Goal: Task Accomplishment & Management: Manage account settings

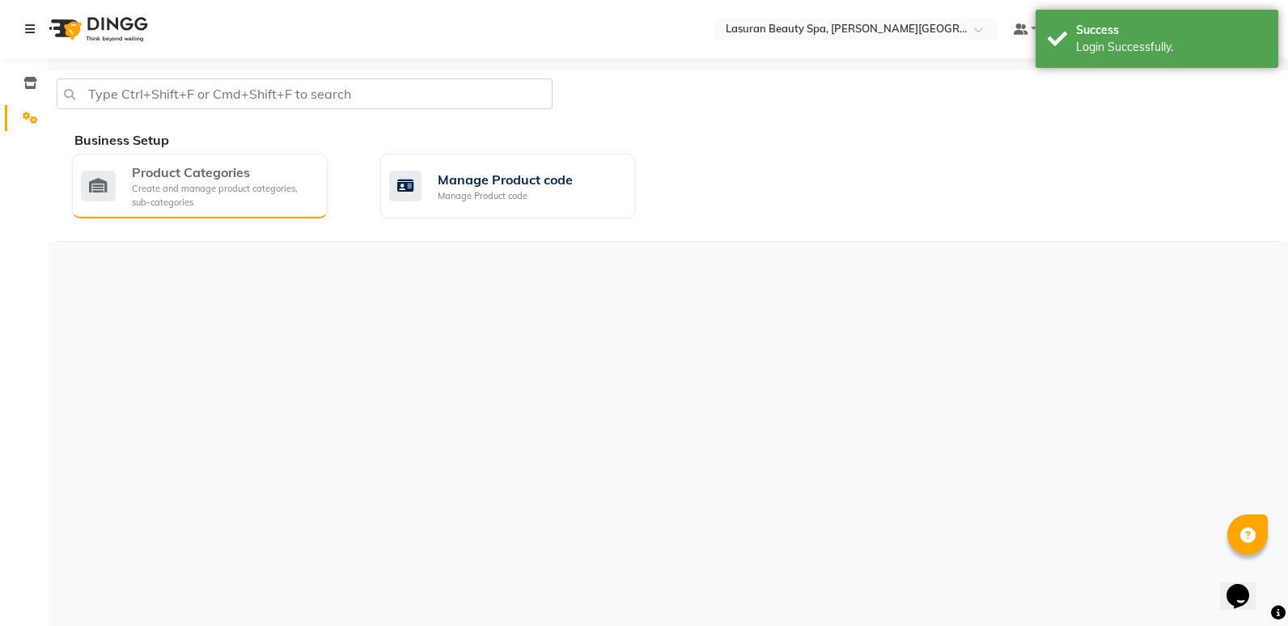
click at [240, 184] on div "Create and manage product categories, sub-categories" at bounding box center [223, 195] width 183 height 27
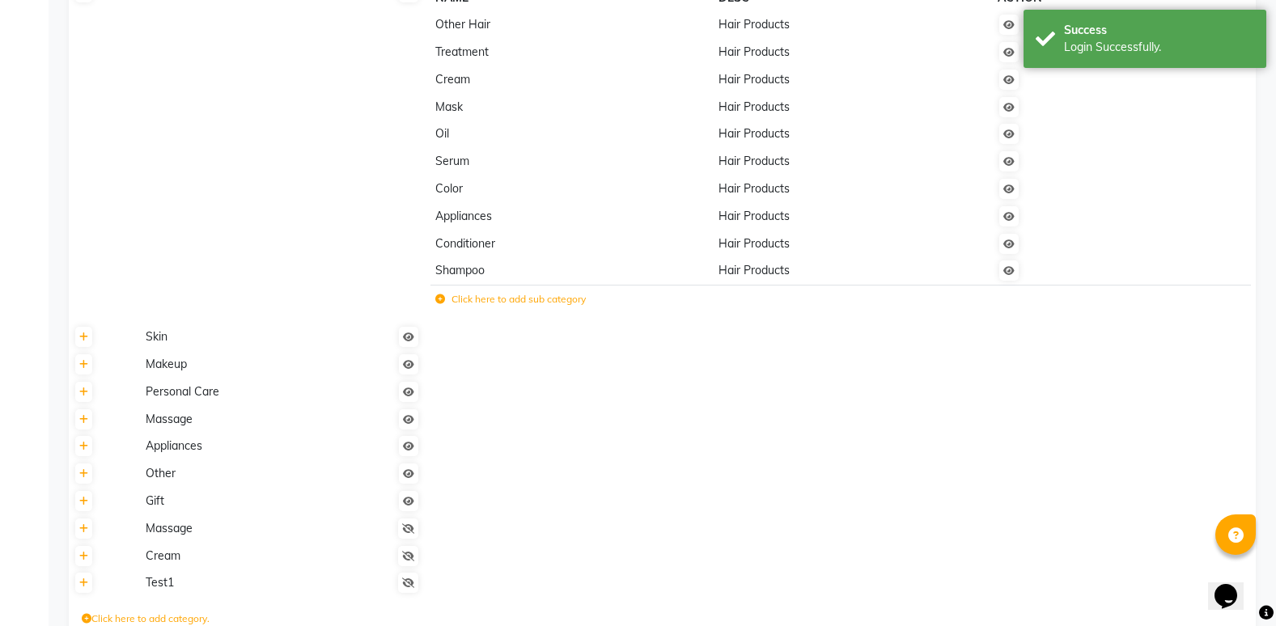
scroll to position [229, 0]
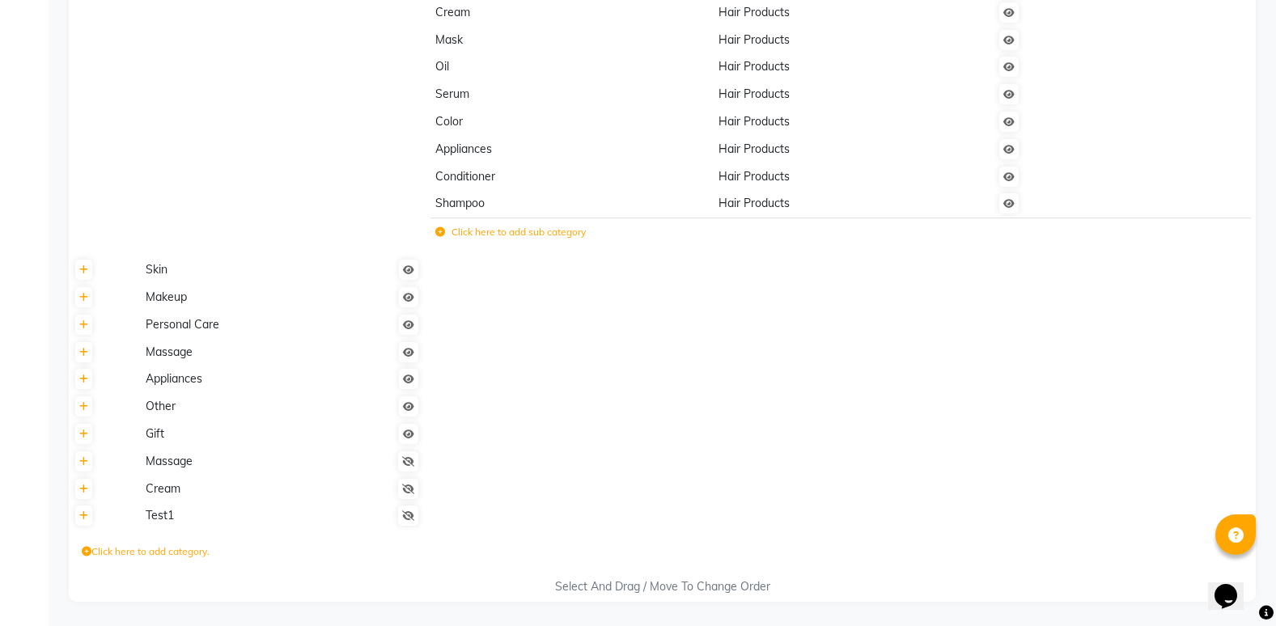
click at [155, 277] on span "Skin" at bounding box center [157, 269] width 22 height 15
click at [166, 270] on span "Skin" at bounding box center [157, 269] width 22 height 15
click at [146, 276] on span "Skin" at bounding box center [157, 269] width 22 height 15
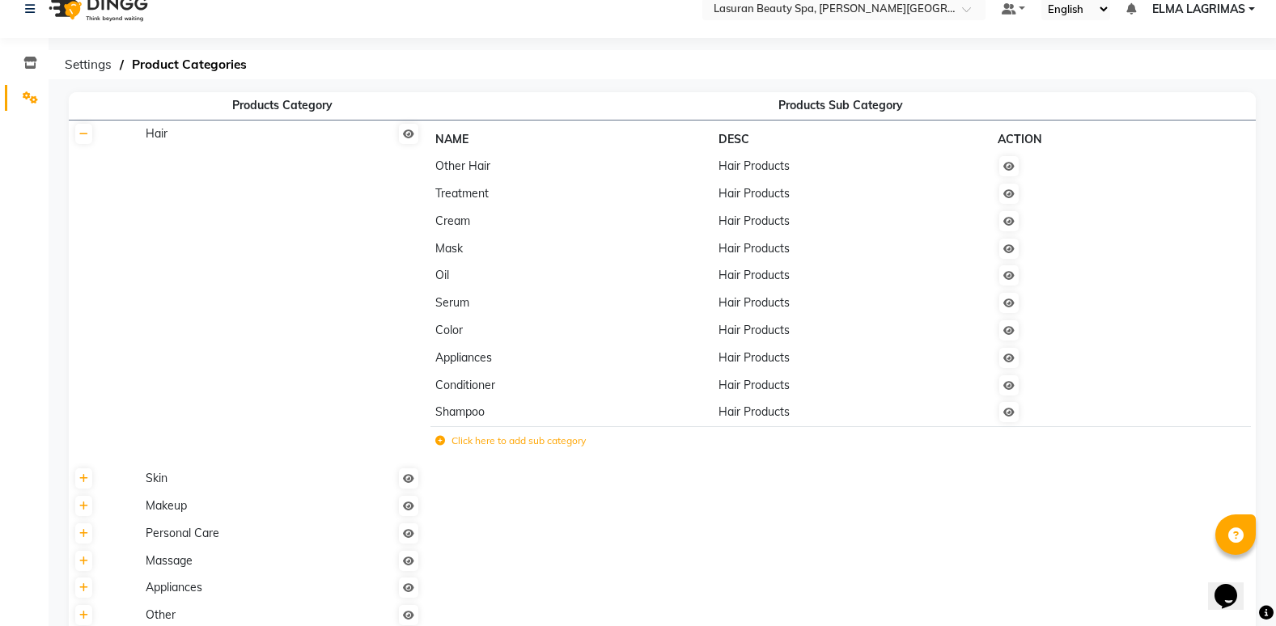
scroll to position [0, 0]
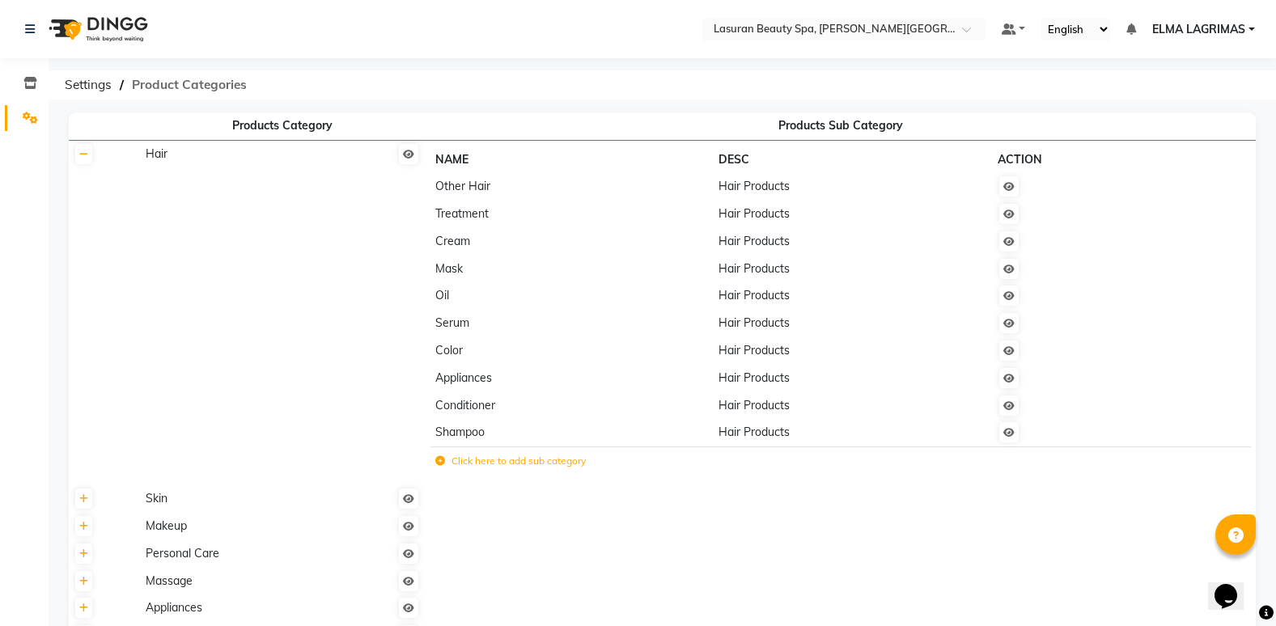
click at [177, 83] on span "Product Categories" at bounding box center [189, 84] width 131 height 29
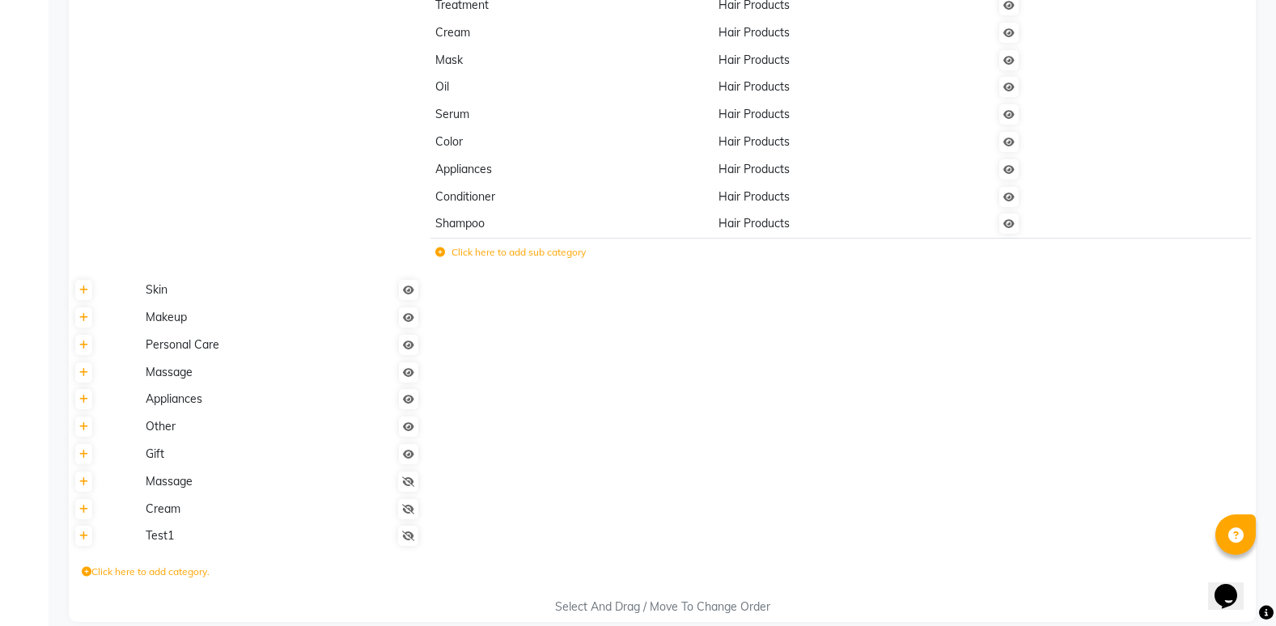
scroll to position [229, 0]
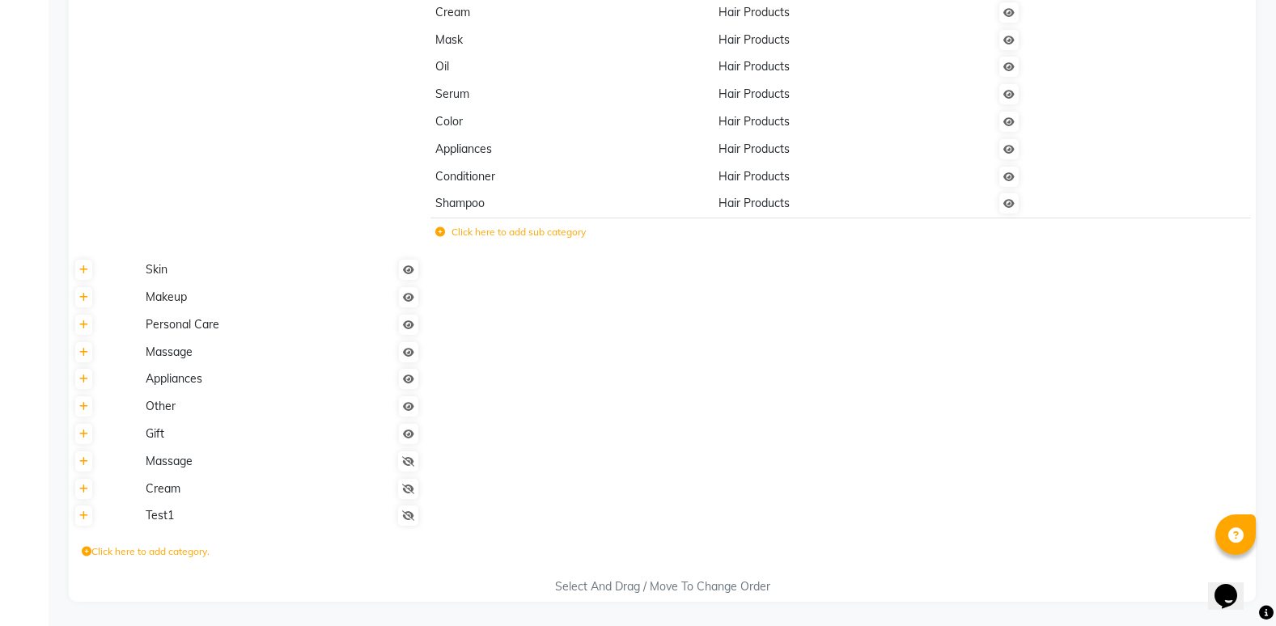
click at [167, 300] on span "Makeup" at bounding box center [166, 297] width 41 height 15
click at [163, 328] on span "Personal Care" at bounding box center [183, 324] width 74 height 15
click at [161, 358] on span "Massage" at bounding box center [169, 352] width 47 height 15
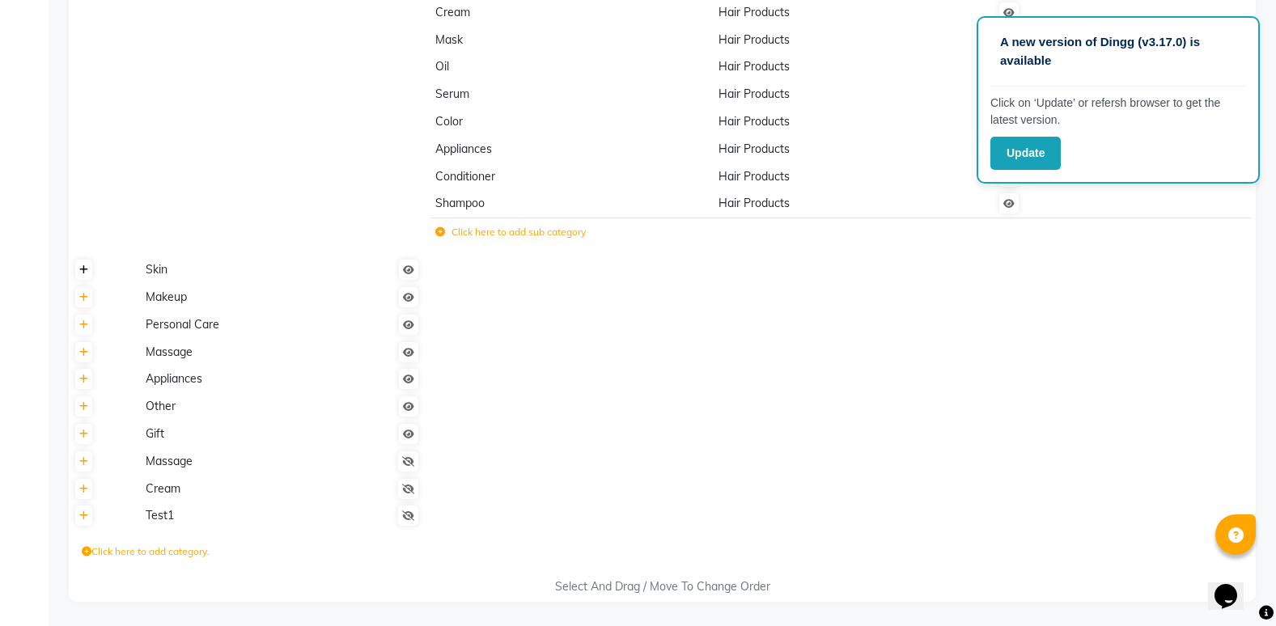
click at [87, 275] on icon at bounding box center [83, 270] width 9 height 10
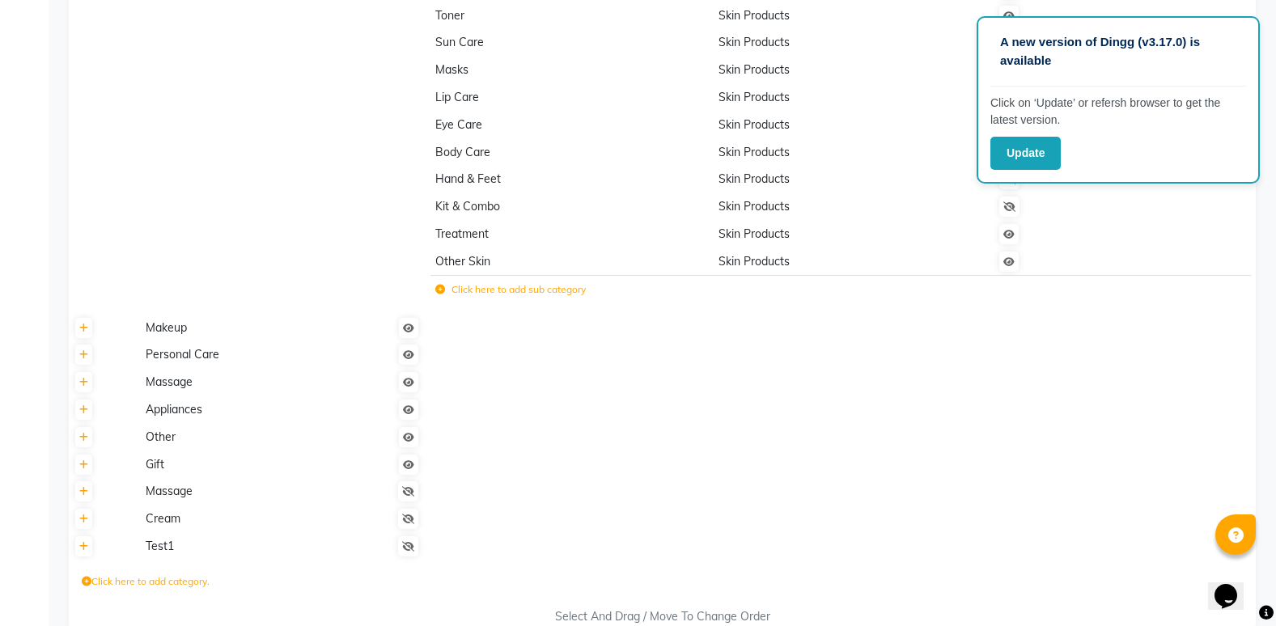
scroll to position [634, 0]
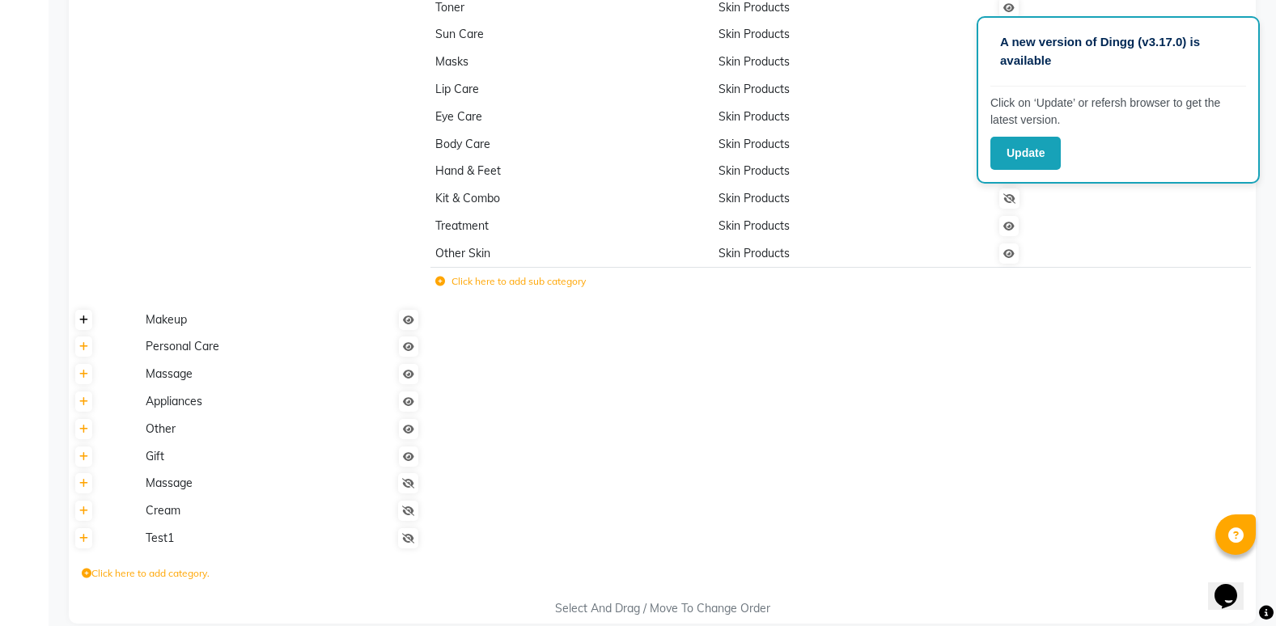
click at [81, 319] on icon at bounding box center [83, 321] width 9 height 10
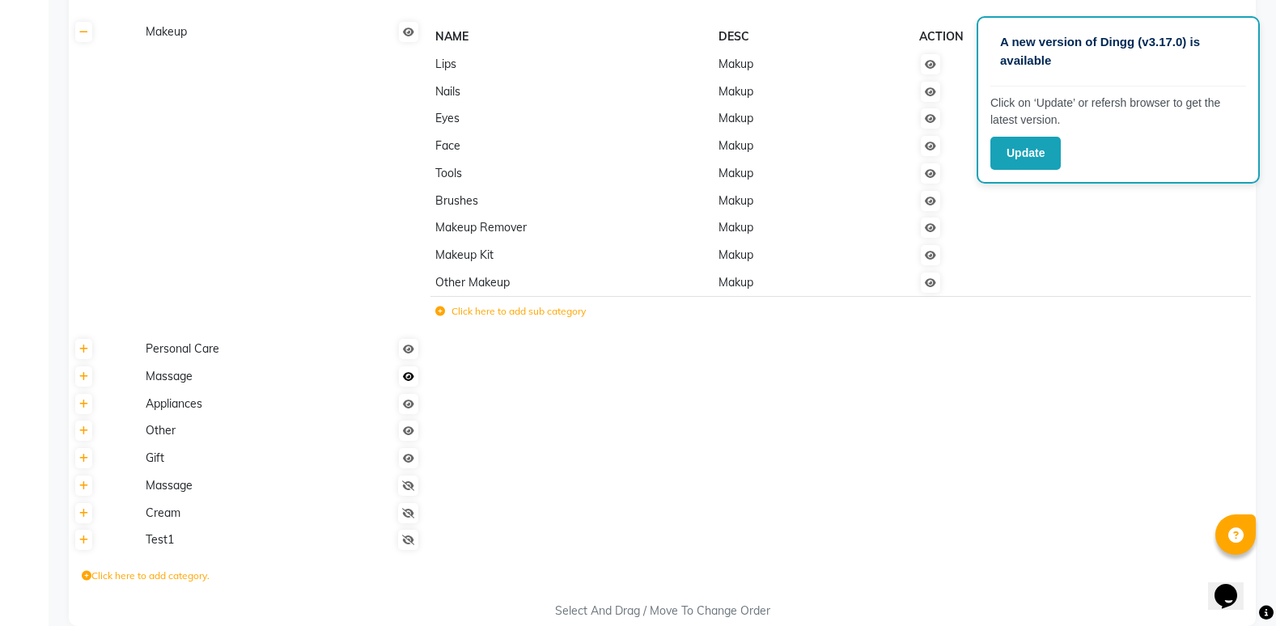
scroll to position [946, 0]
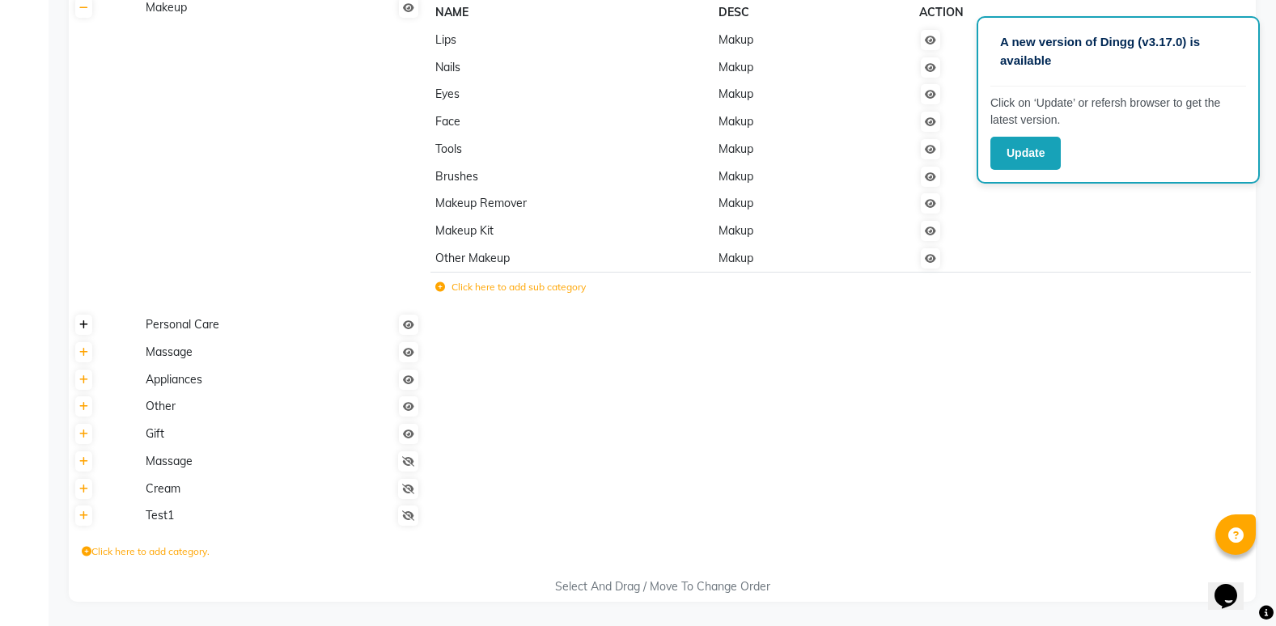
click at [82, 328] on icon at bounding box center [83, 325] width 9 height 10
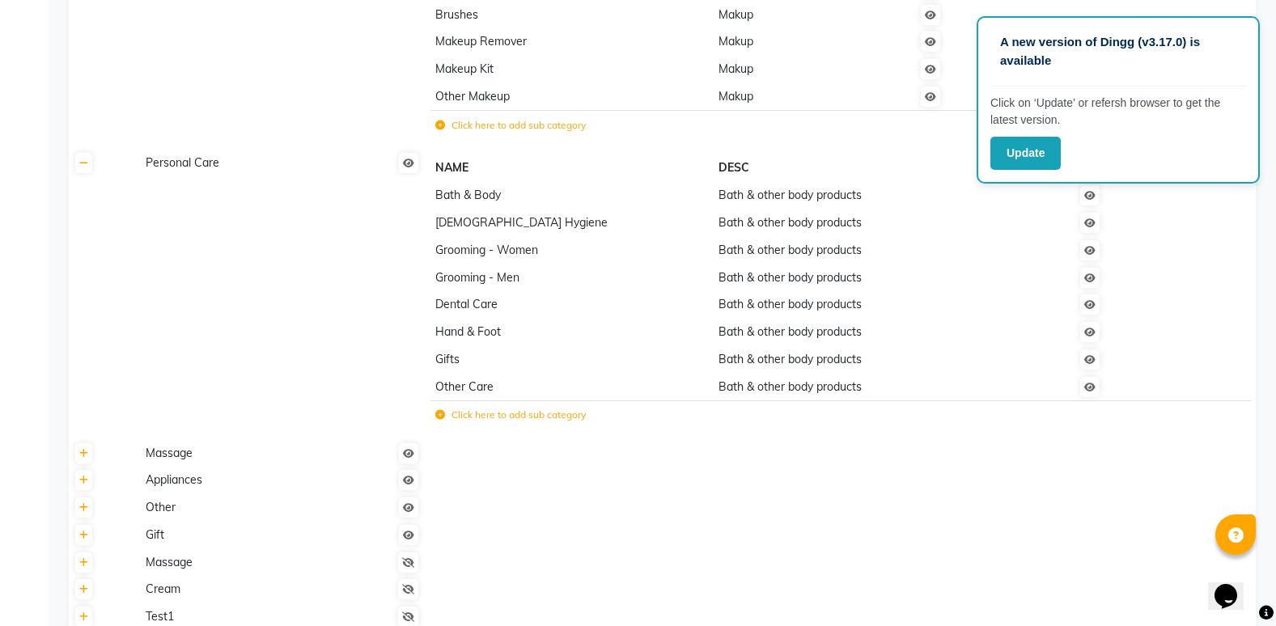
scroll to position [1189, 0]
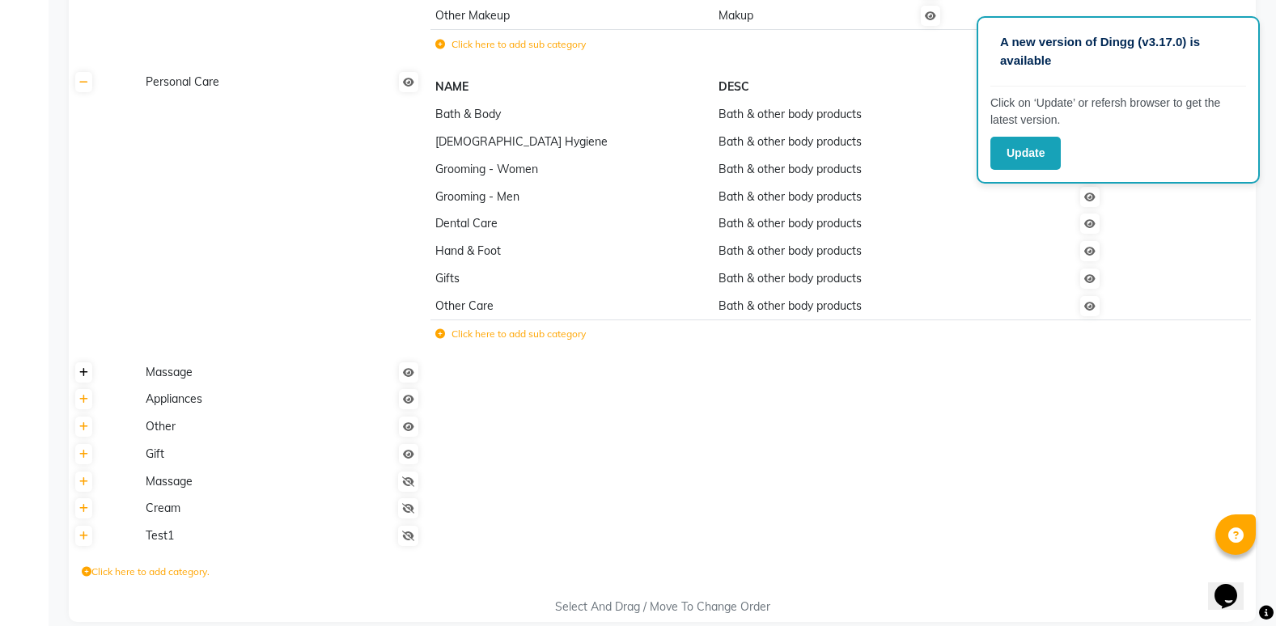
click at [84, 374] on icon at bounding box center [83, 373] width 9 height 10
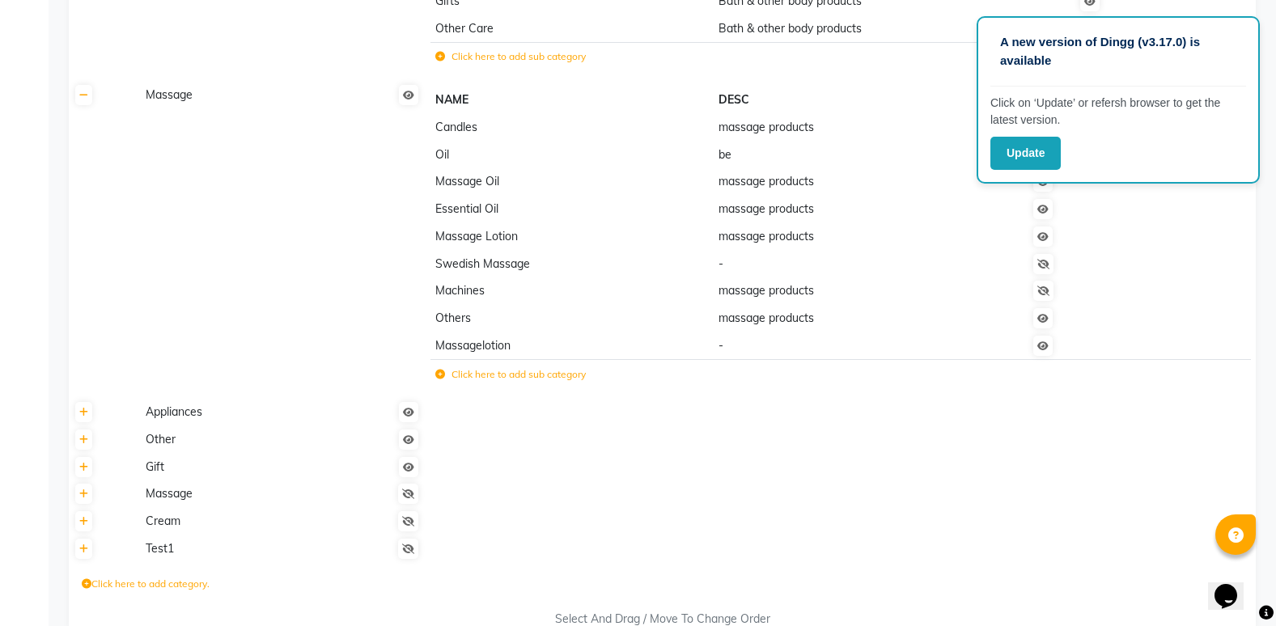
scroll to position [1498, 0]
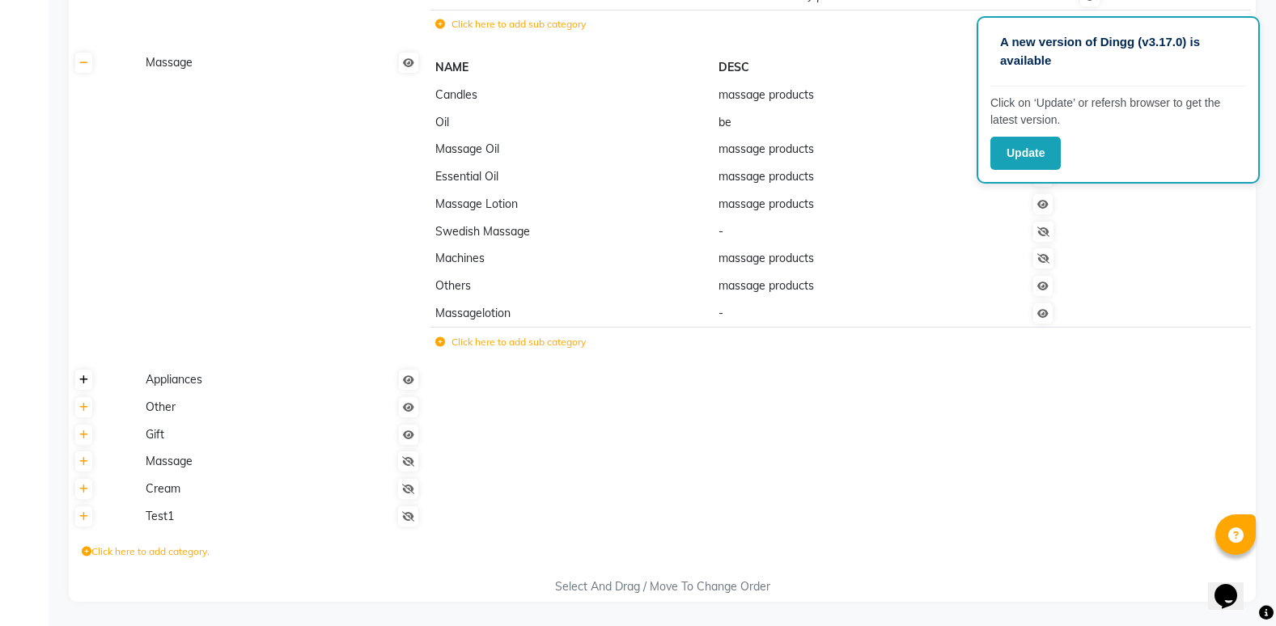
click at [83, 389] on link at bounding box center [83, 380] width 17 height 20
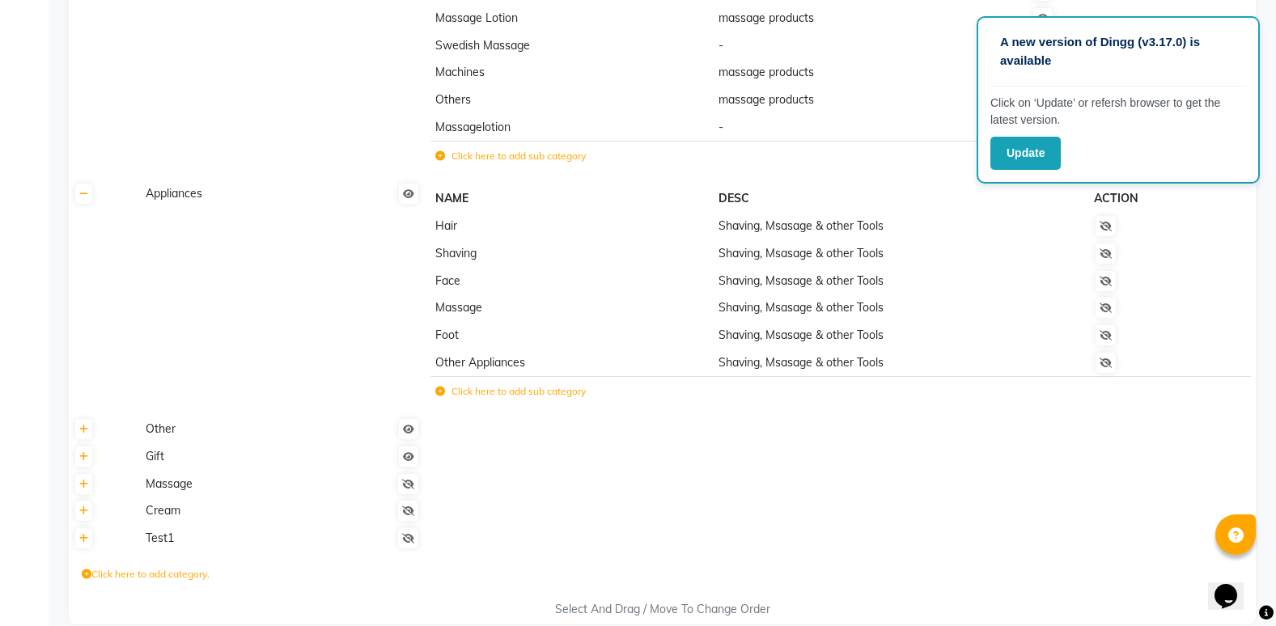
scroll to position [1707, 0]
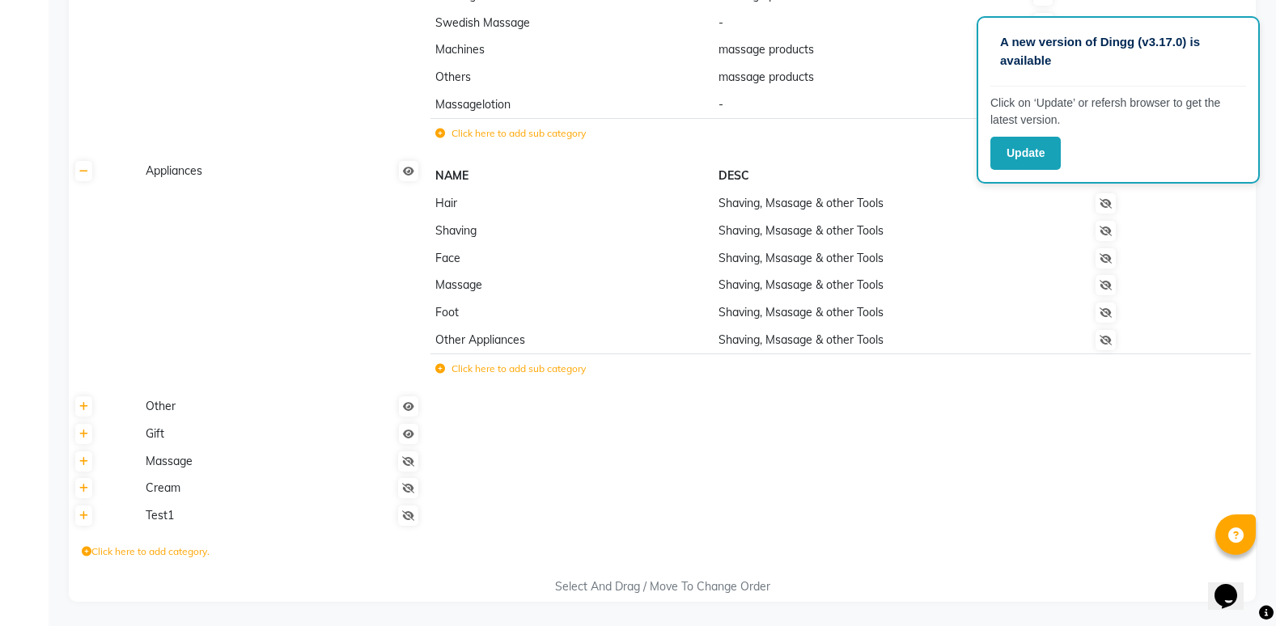
click at [92, 413] on th at bounding box center [105, 407] width 72 height 28
click at [87, 409] on icon at bounding box center [83, 407] width 9 height 10
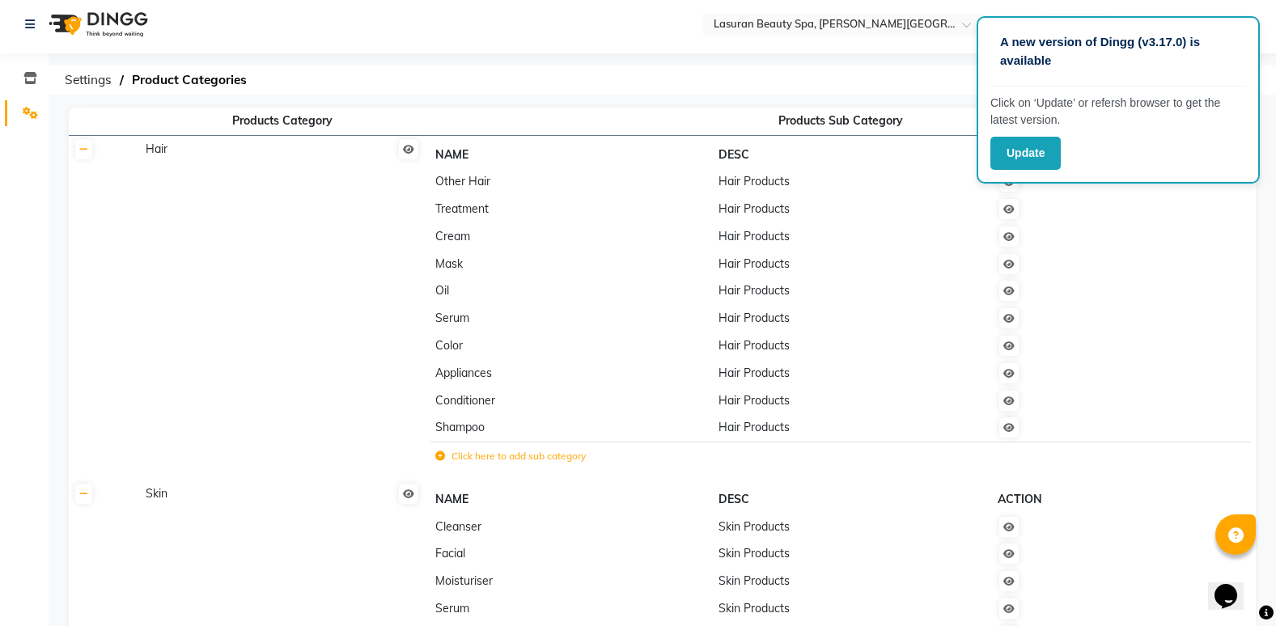
scroll to position [0, 0]
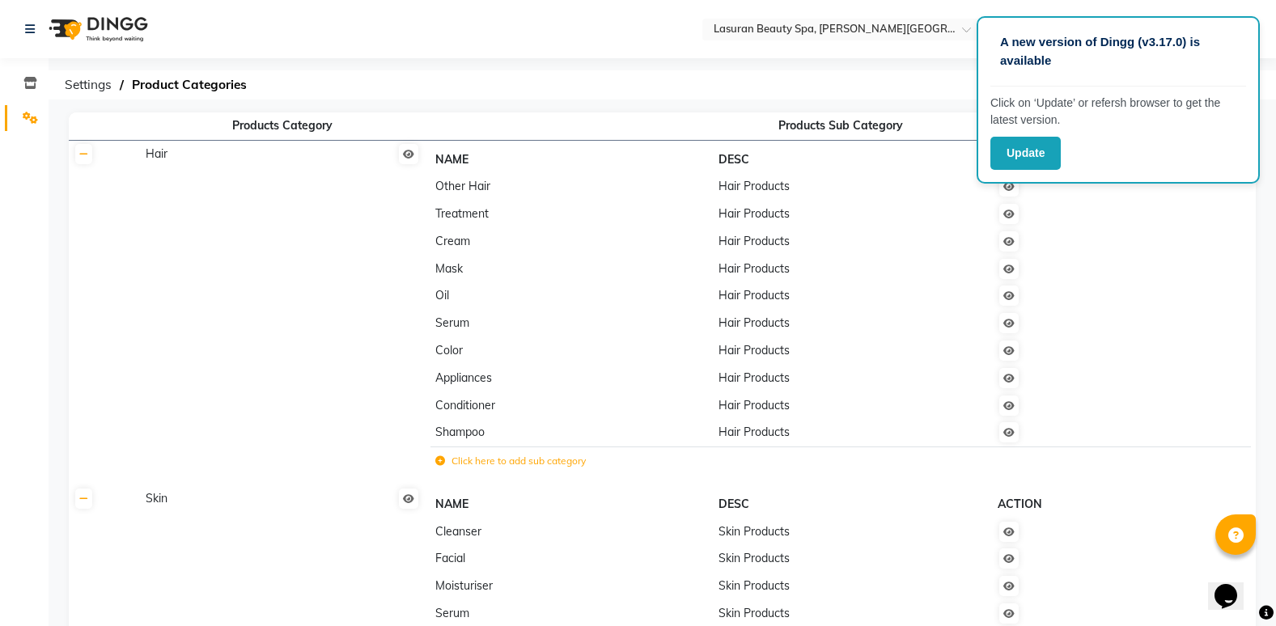
click at [1147, 250] on td at bounding box center [1086, 242] width 188 height 28
click at [78, 83] on span "Settings" at bounding box center [88, 84] width 63 height 29
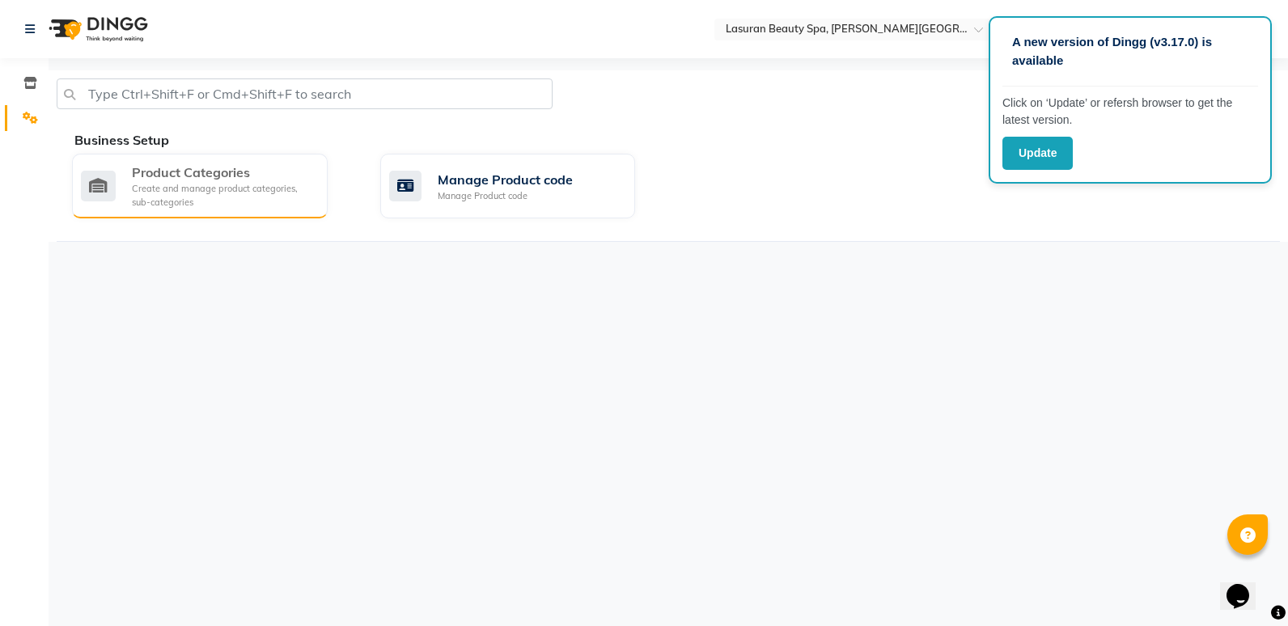
click at [179, 193] on div "Create and manage product categories, sub-categories" at bounding box center [223, 195] width 183 height 27
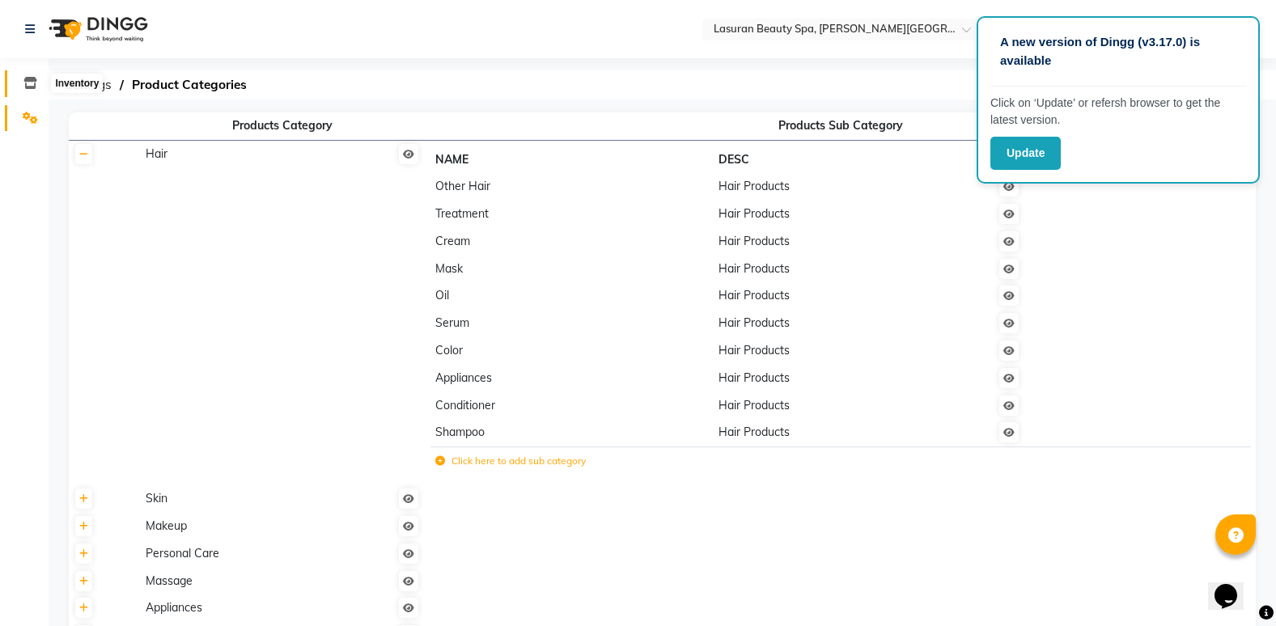
click at [28, 83] on icon at bounding box center [30, 83] width 14 height 12
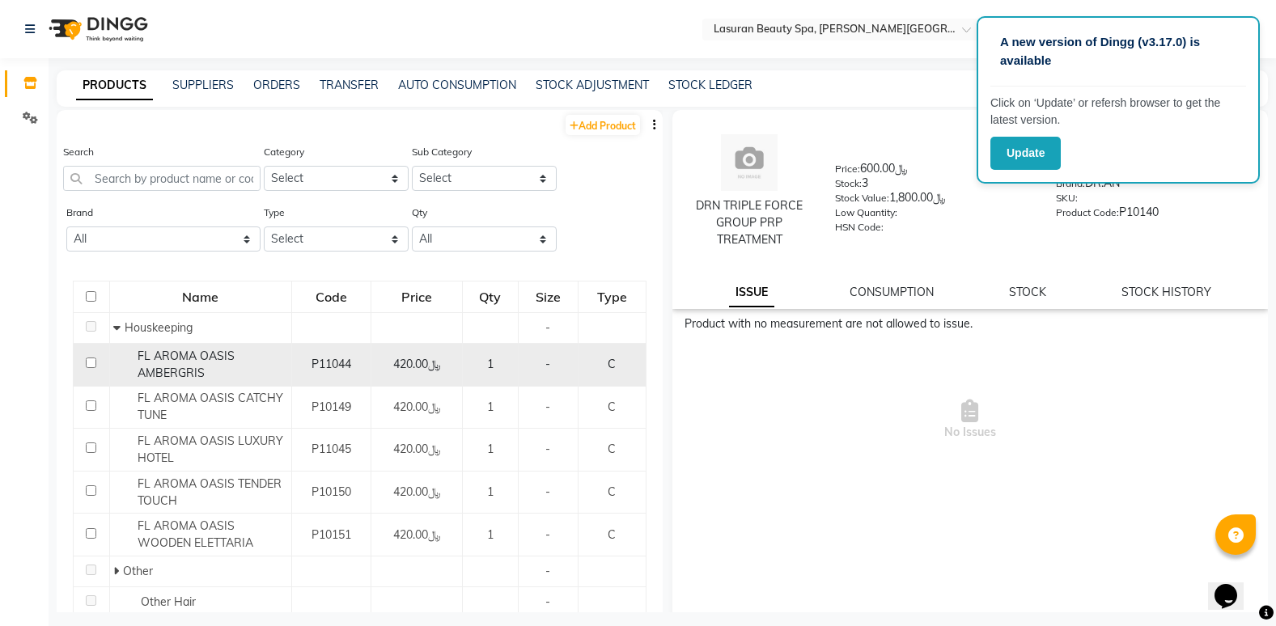
scroll to position [81, 0]
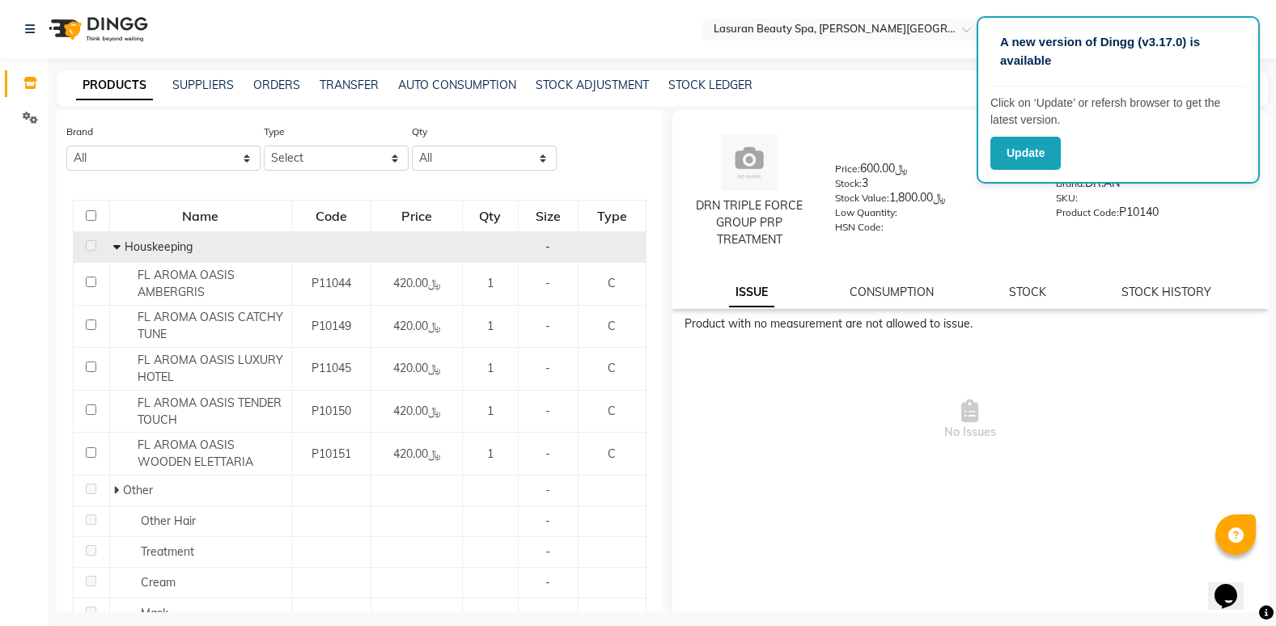
click at [115, 247] on icon at bounding box center [116, 246] width 7 height 11
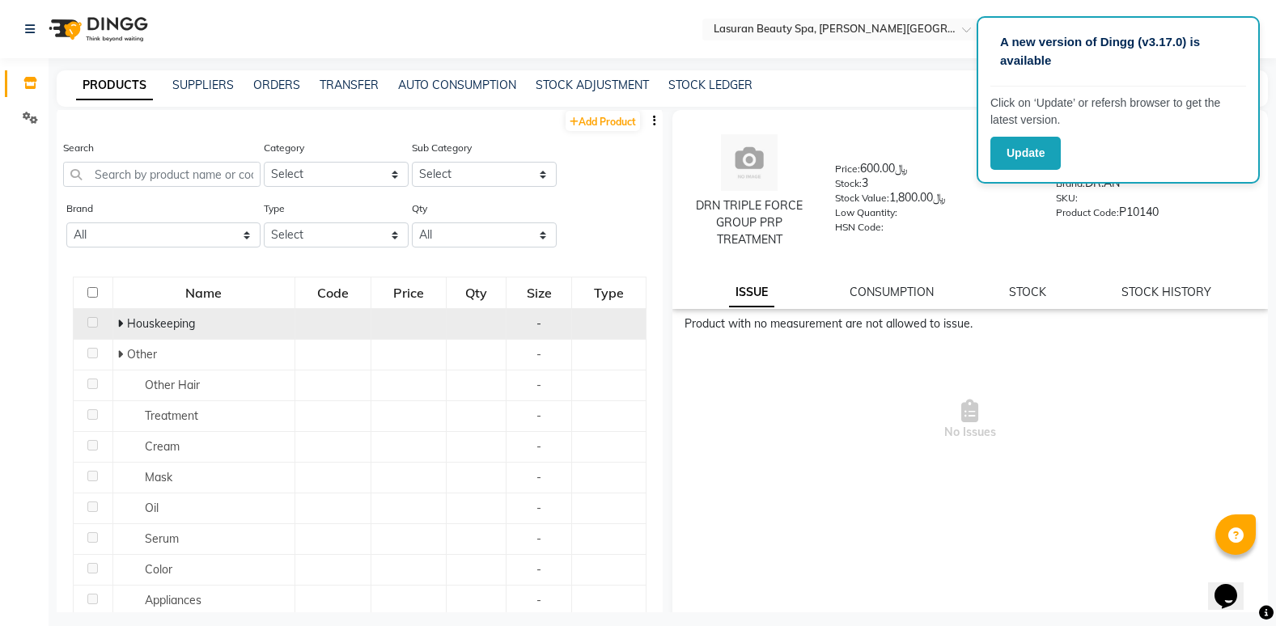
scroll to position [0, 0]
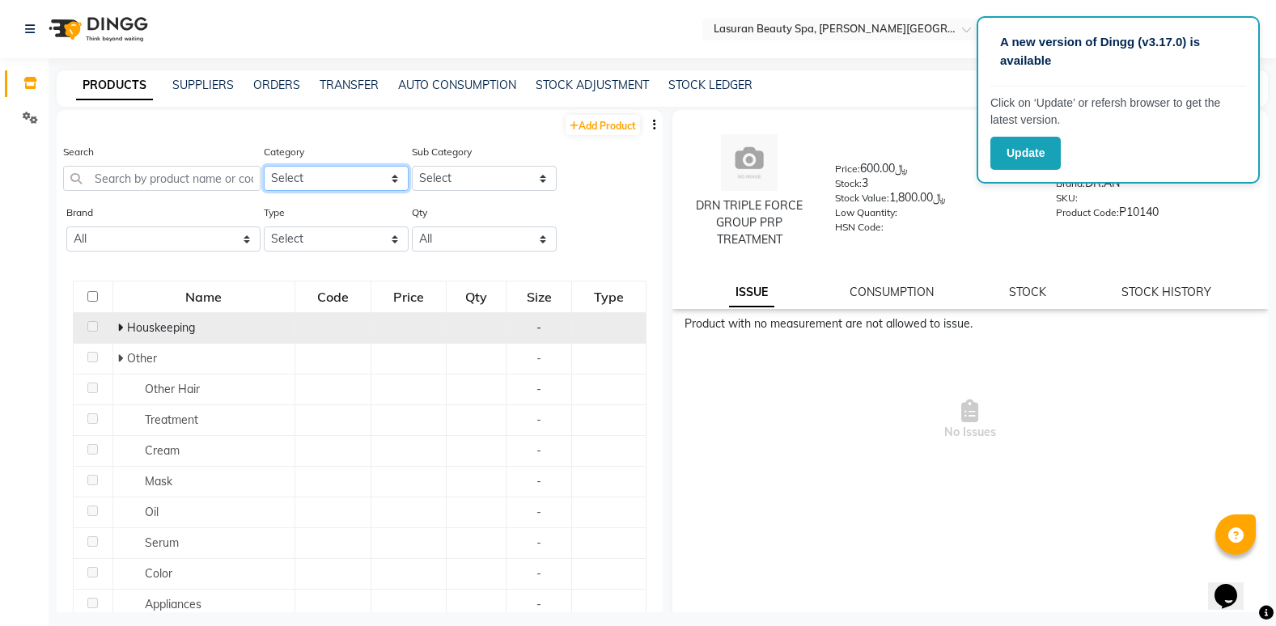
click at [388, 180] on select "Select Hair Skin Makeup Personal Care Massage Appliances Other GIFT" at bounding box center [336, 178] width 145 height 25
select select "1159102200"
click at [264, 166] on select "Select Hair Skin Makeup Personal Care Massage Appliances Other GIFT" at bounding box center [336, 178] width 145 height 25
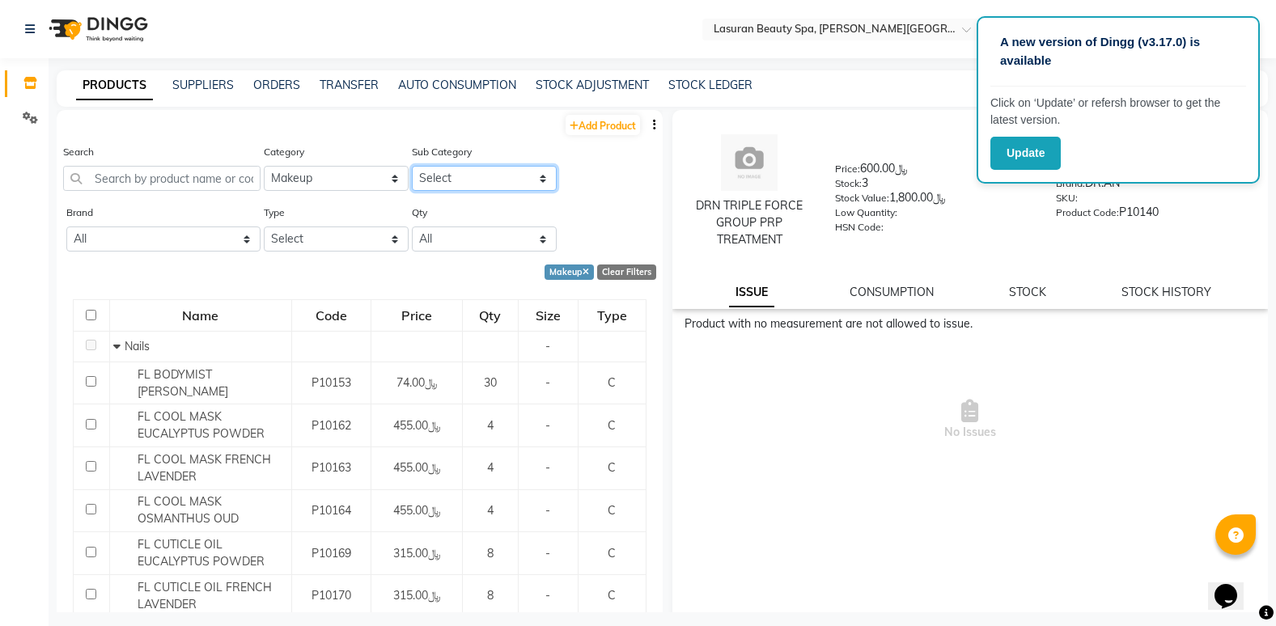
click at [538, 180] on select "Select Lips Nails Eyes Face Tools Brushes Makeup Remover Makeup Kit Other Makeup" at bounding box center [484, 178] width 145 height 25
select select "1159102202"
click at [412, 166] on select "Select Lips Nails Eyes Face Tools Brushes Makeup Remover Makeup Kit Other Makeup" at bounding box center [484, 178] width 145 height 25
click at [385, 178] on select "Select Hair Skin Makeup Personal Care Massage Appliances Other GIFT" at bounding box center [336, 178] width 145 height 25
select select "1159102150"
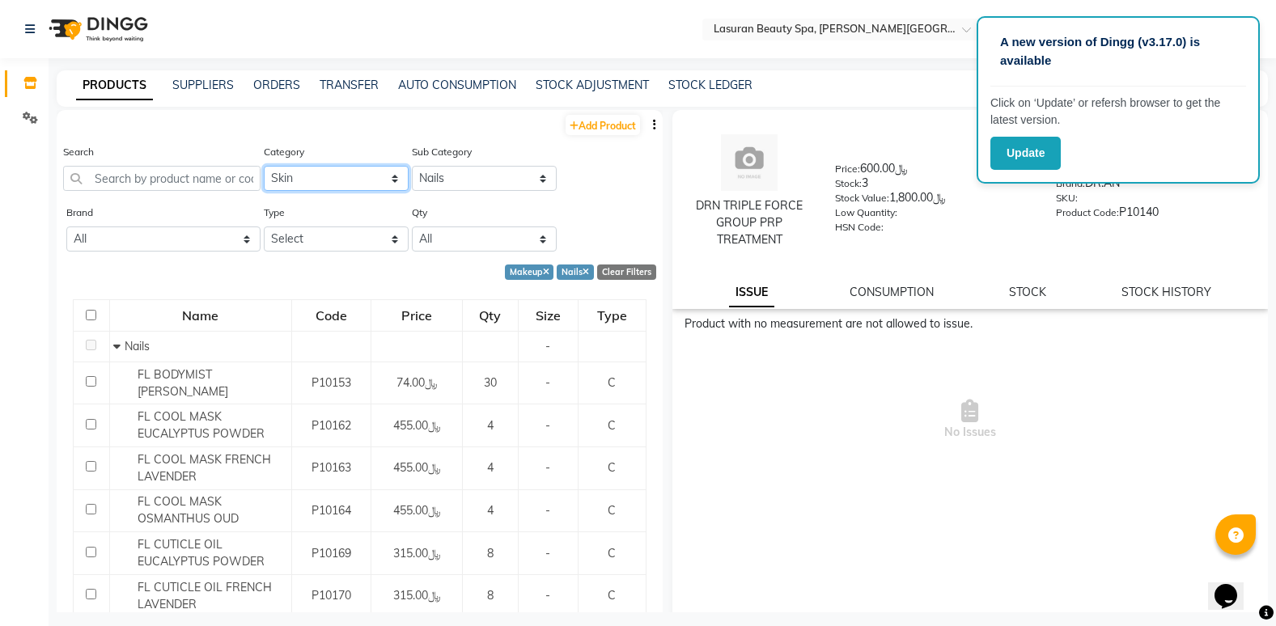
click at [264, 166] on select "Select Hair Skin Makeup Personal Care Massage Appliances Other GIFT" at bounding box center [336, 178] width 145 height 25
select select
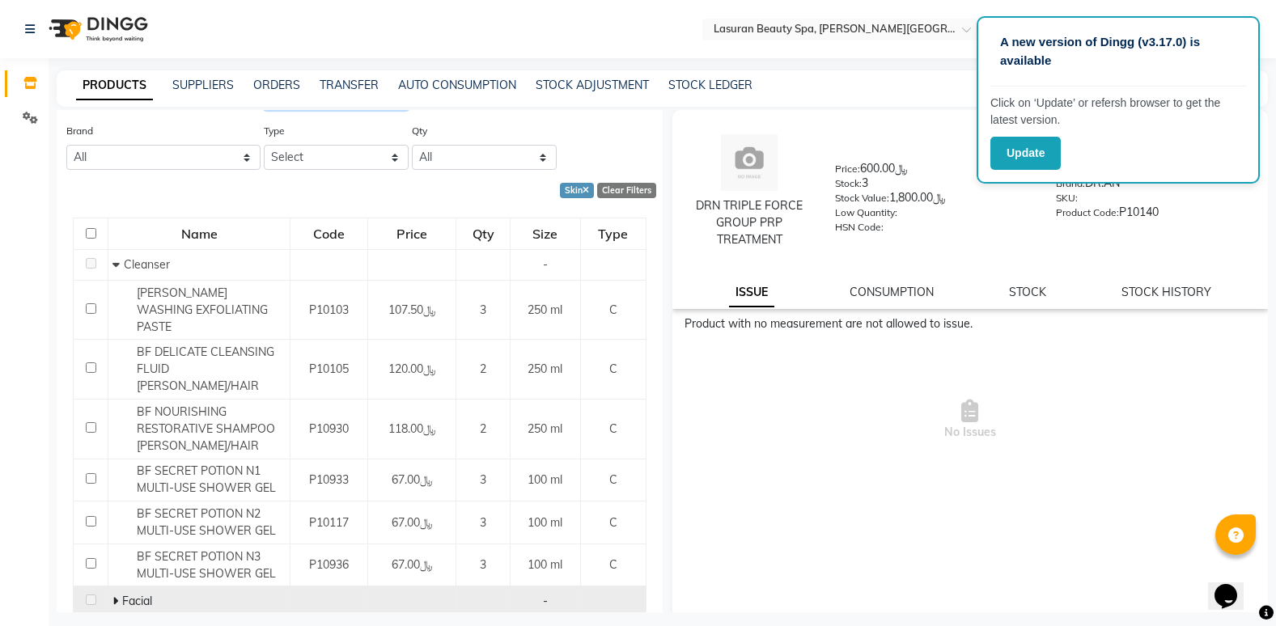
scroll to position [81, 0]
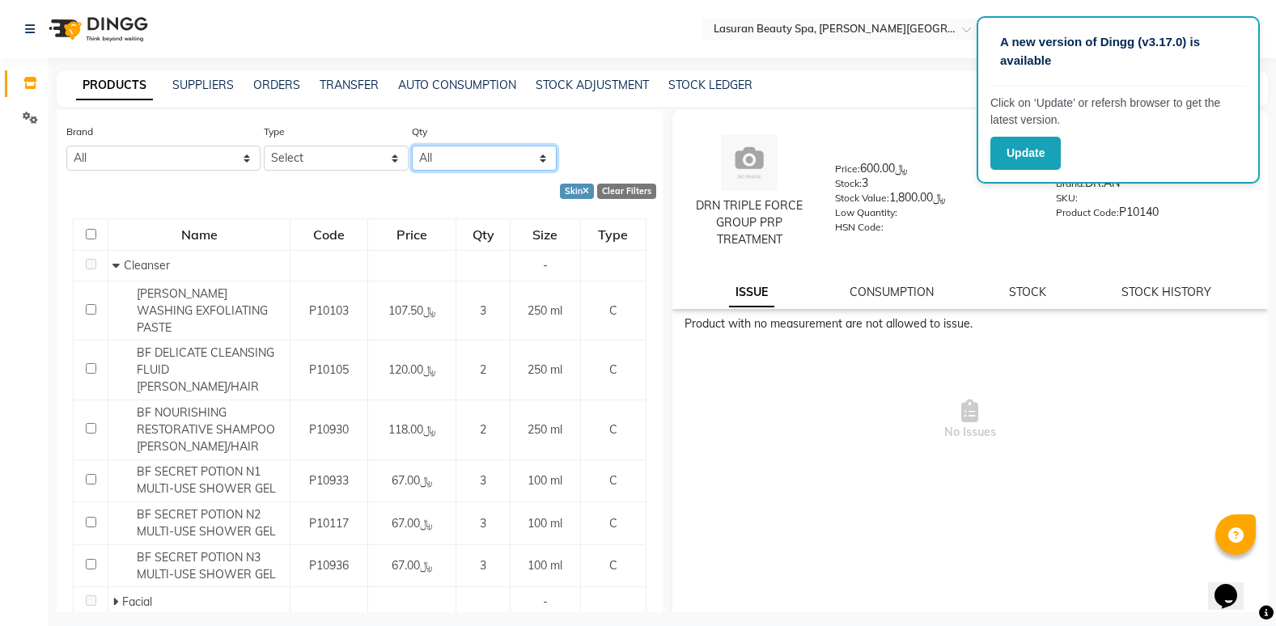
click at [532, 158] on select "All Low Out Of Stock" at bounding box center [484, 158] width 145 height 25
click at [536, 157] on select "All Low Out Of Stock" at bounding box center [484, 158] width 145 height 25
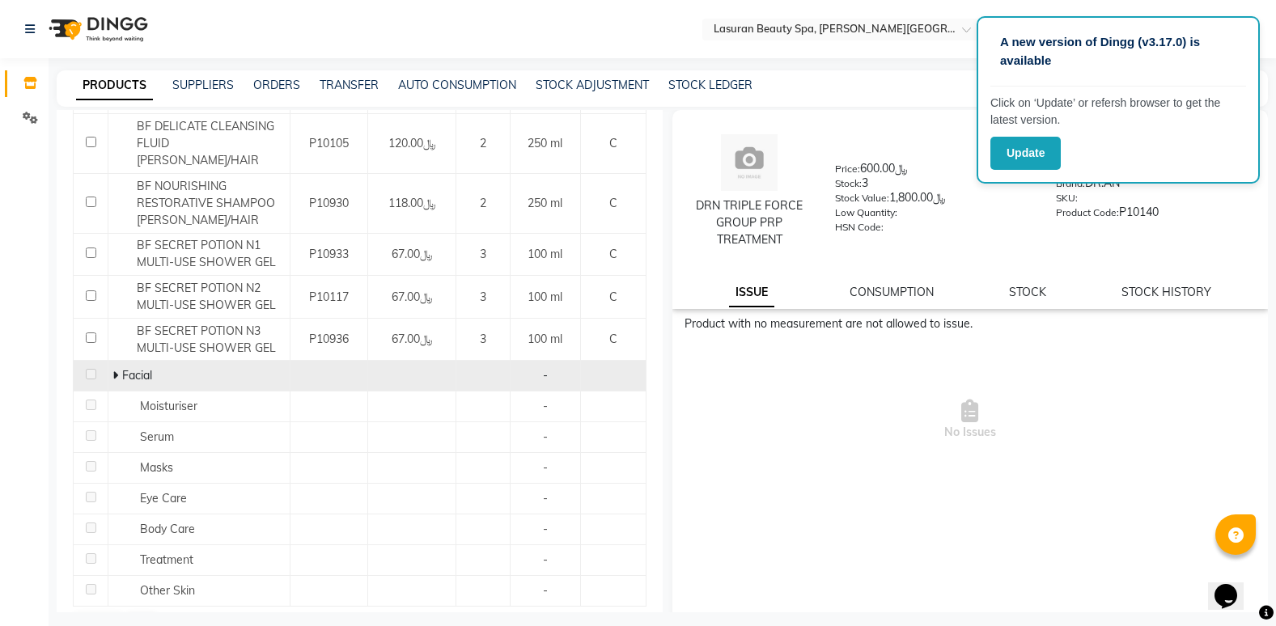
scroll to position [316, 0]
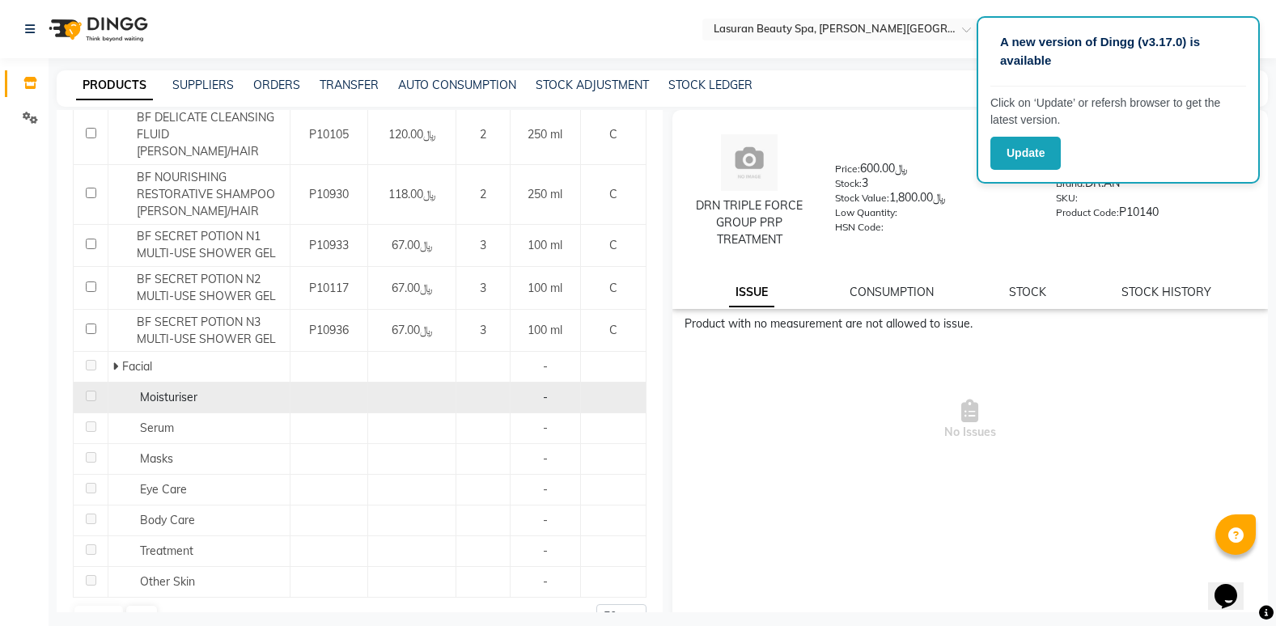
click at [187, 390] on span "Moisturiser" at bounding box center [168, 397] width 57 height 15
click at [193, 390] on span "Moisturiser" at bounding box center [168, 397] width 57 height 15
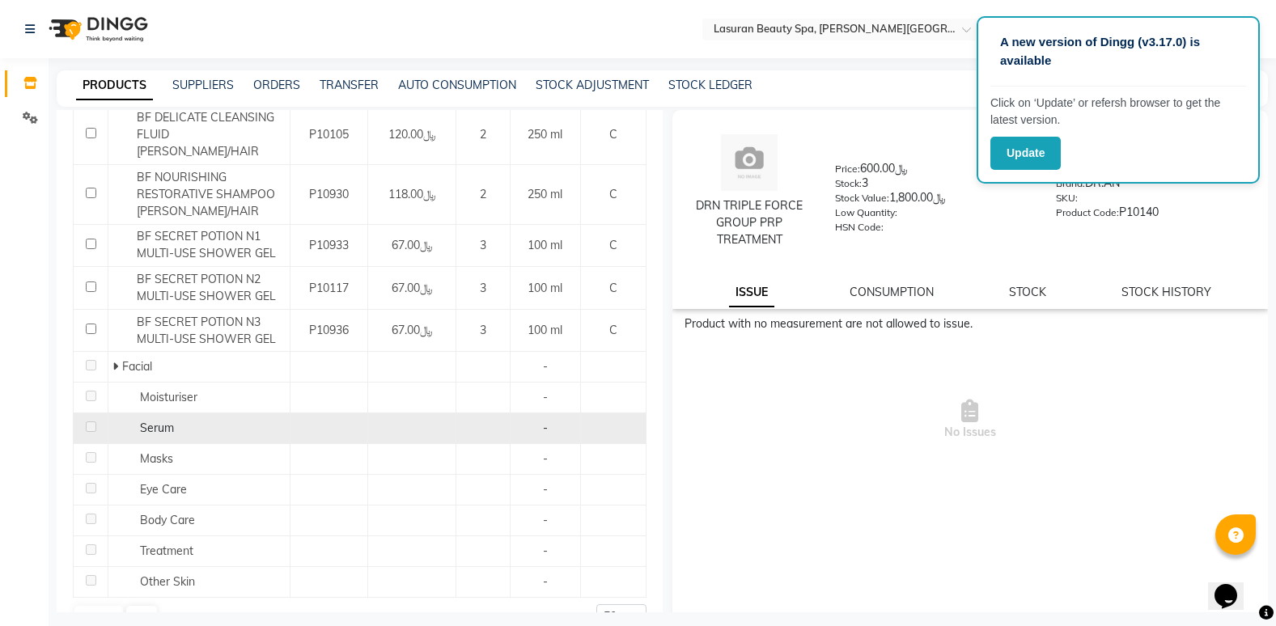
click at [162, 421] on span "Serum" at bounding box center [157, 428] width 34 height 15
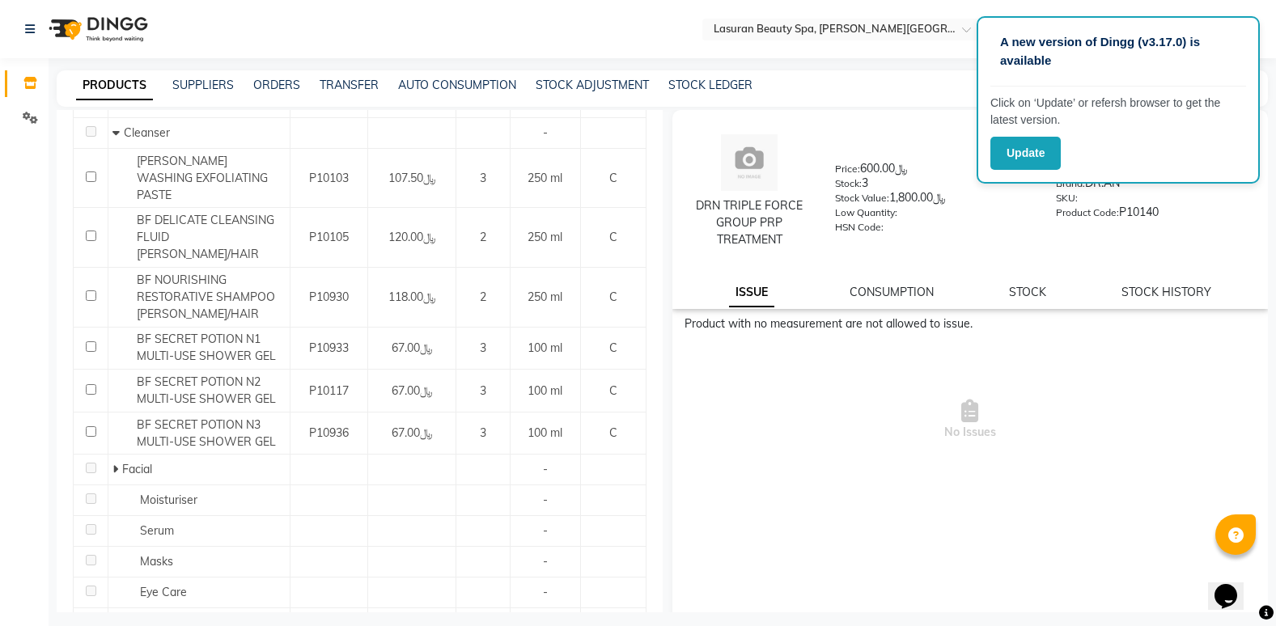
scroll to position [74, 0]
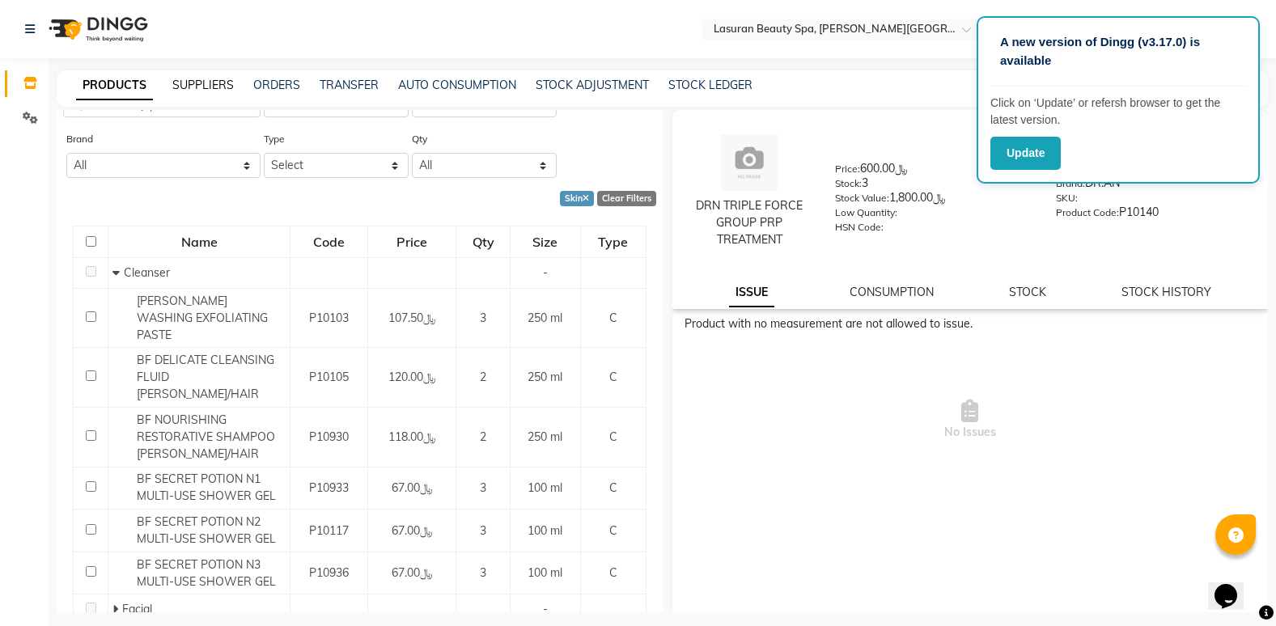
click at [210, 86] on link "SUPPLIERS" at bounding box center [202, 85] width 61 height 15
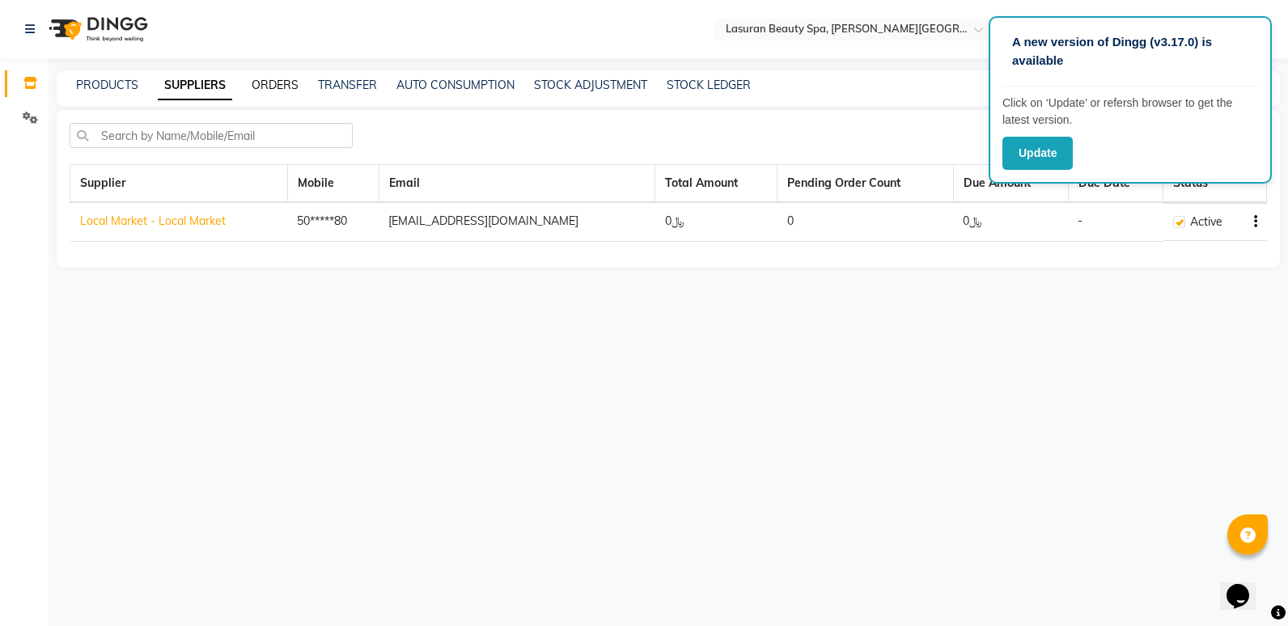
click at [270, 87] on link "ORDERS" at bounding box center [275, 85] width 47 height 15
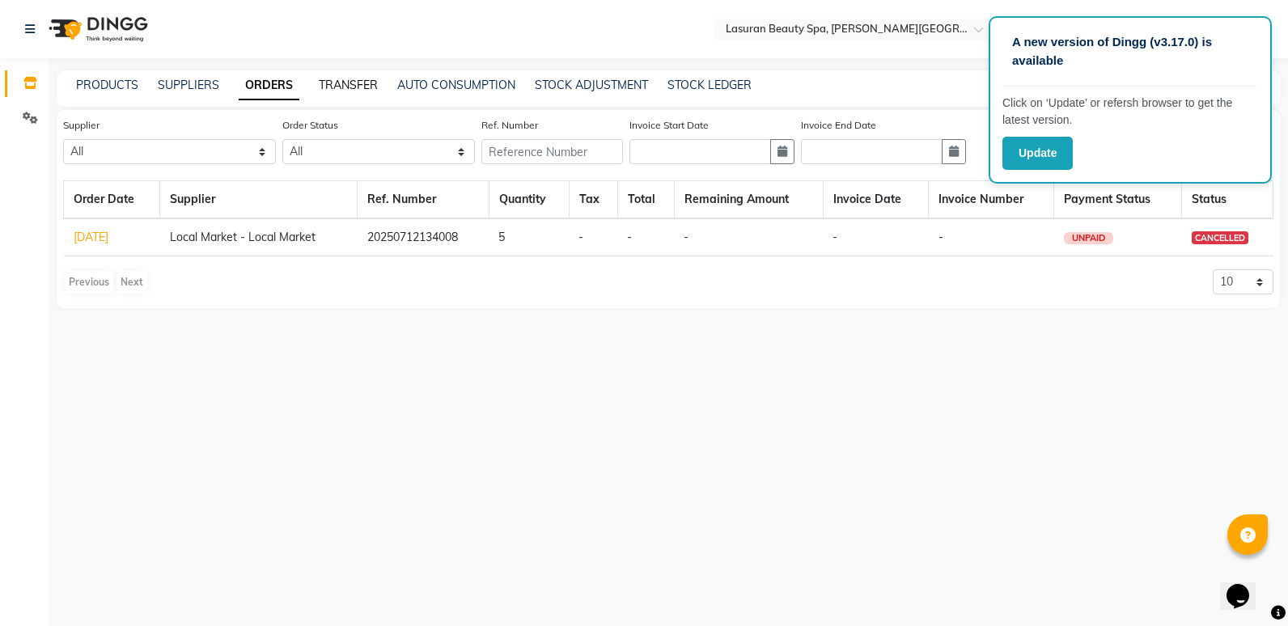
click at [349, 84] on link "TRANSFER" at bounding box center [348, 85] width 59 height 15
select select "sender"
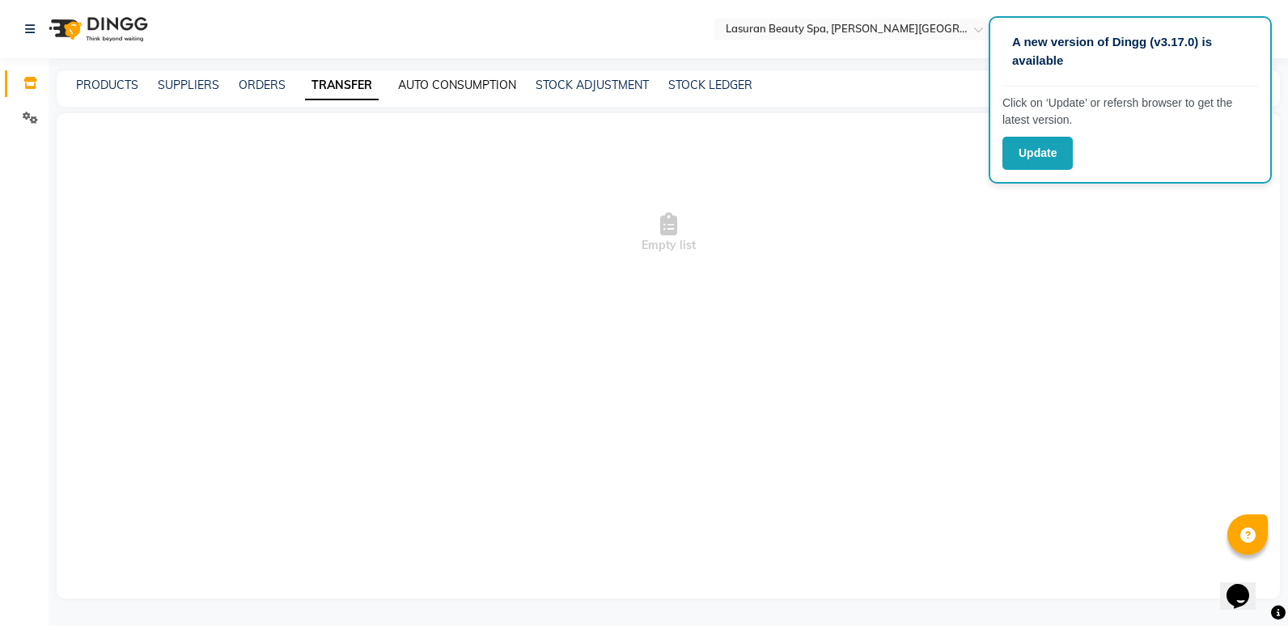
click at [456, 84] on link "AUTO CONSUMPTION" at bounding box center [457, 85] width 118 height 15
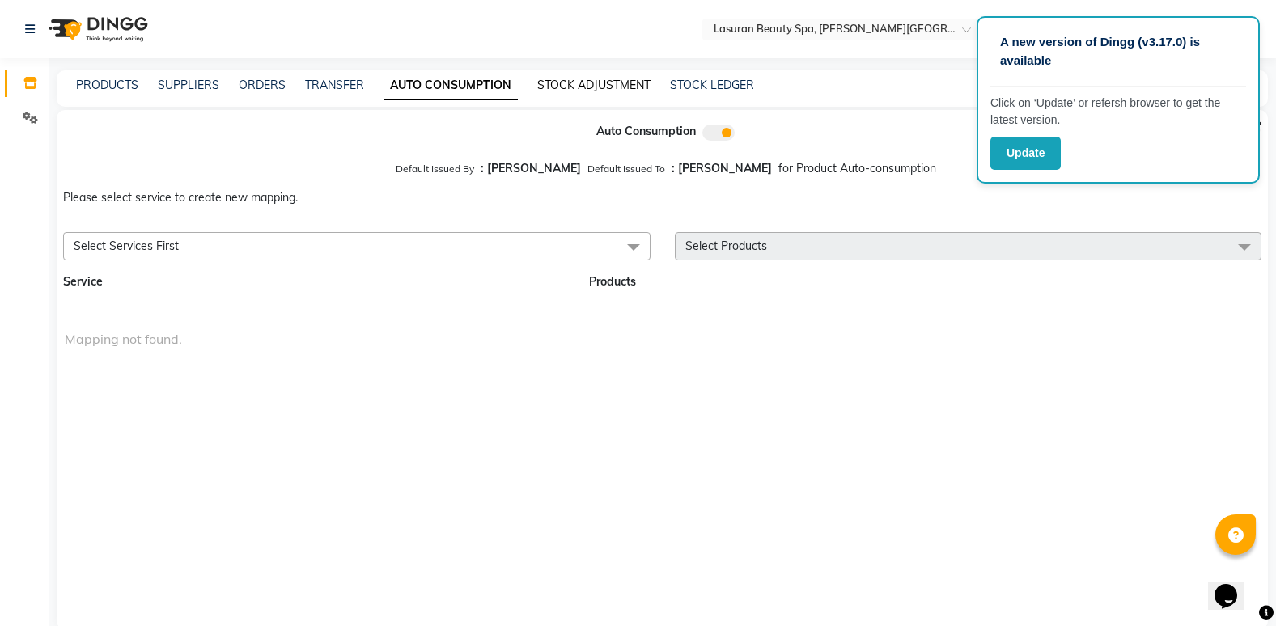
click at [564, 89] on link "STOCK ADJUSTMENT" at bounding box center [593, 85] width 113 height 15
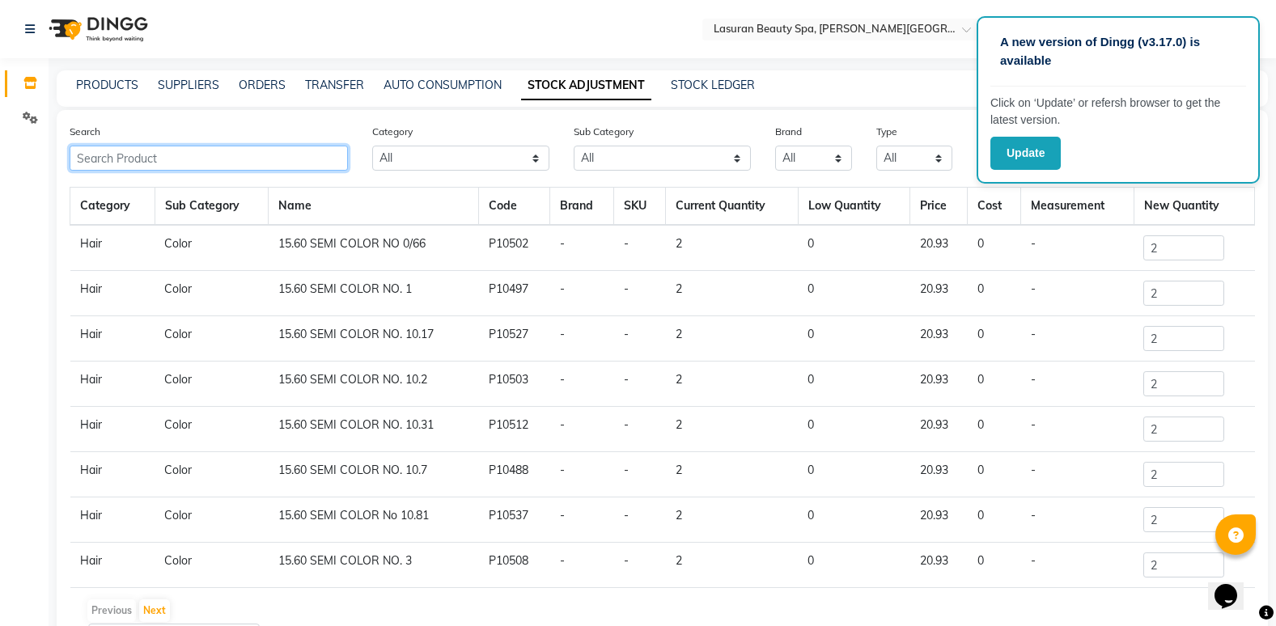
click at [228, 163] on input "text" at bounding box center [209, 158] width 278 height 25
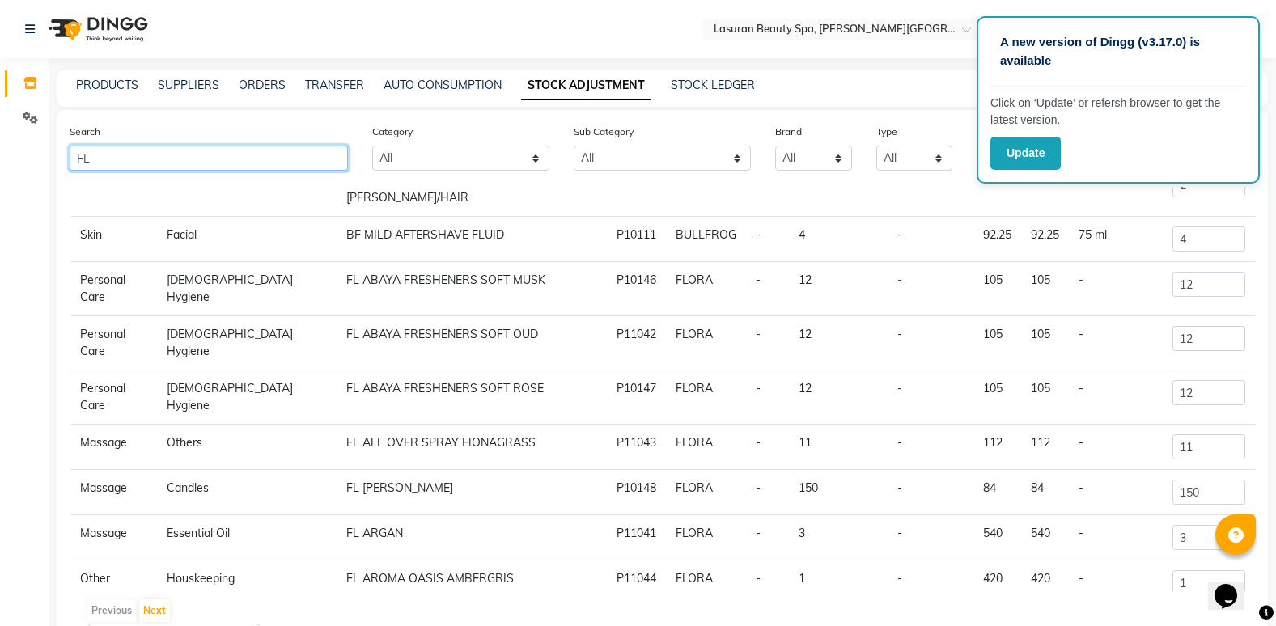
scroll to position [100, 0]
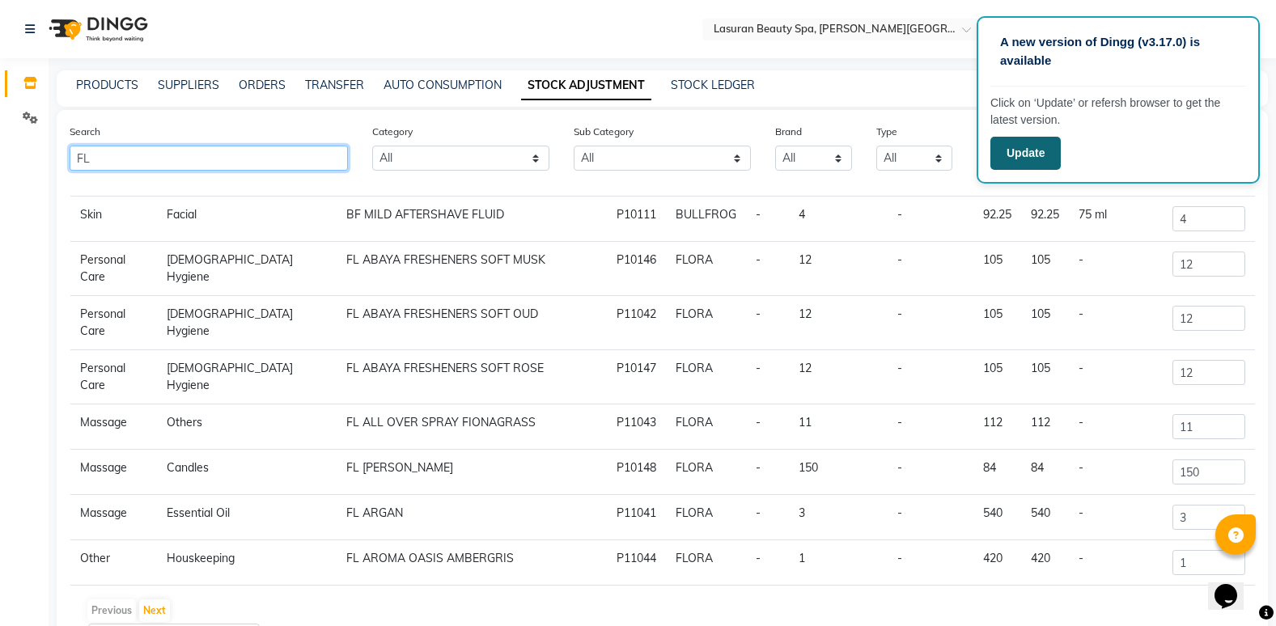
type input "FL"
click at [1028, 149] on button "Update" at bounding box center [1025, 153] width 70 height 33
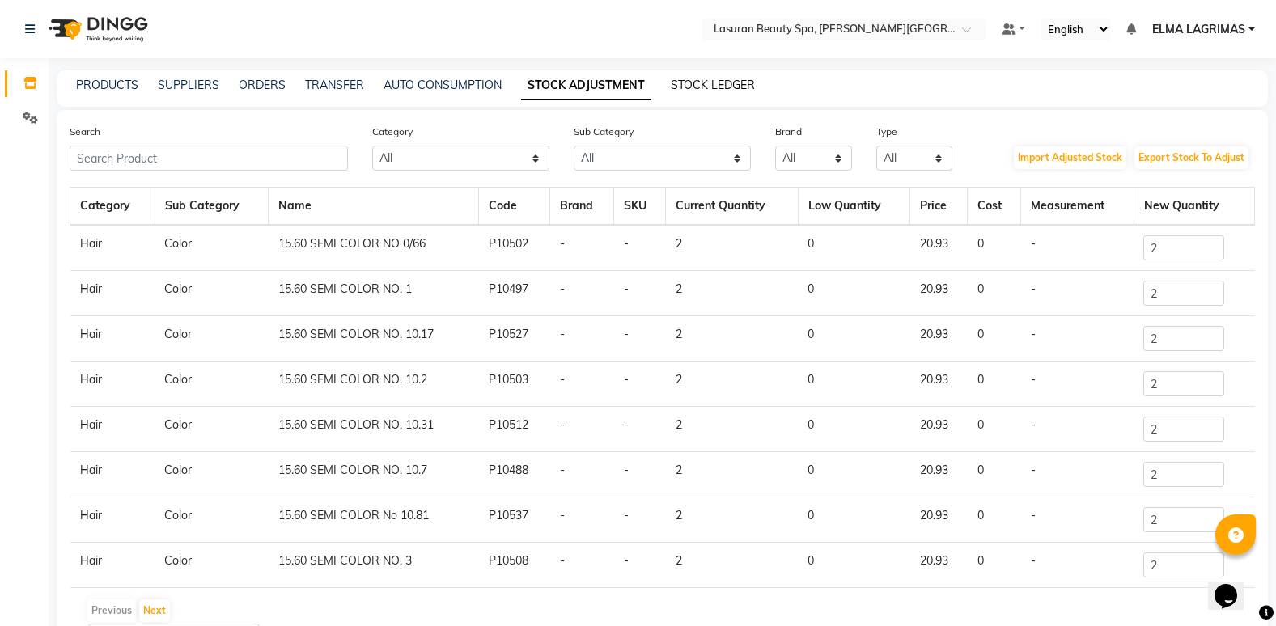
click at [719, 85] on link "STOCK LEDGER" at bounding box center [713, 85] width 84 height 15
select select "all"
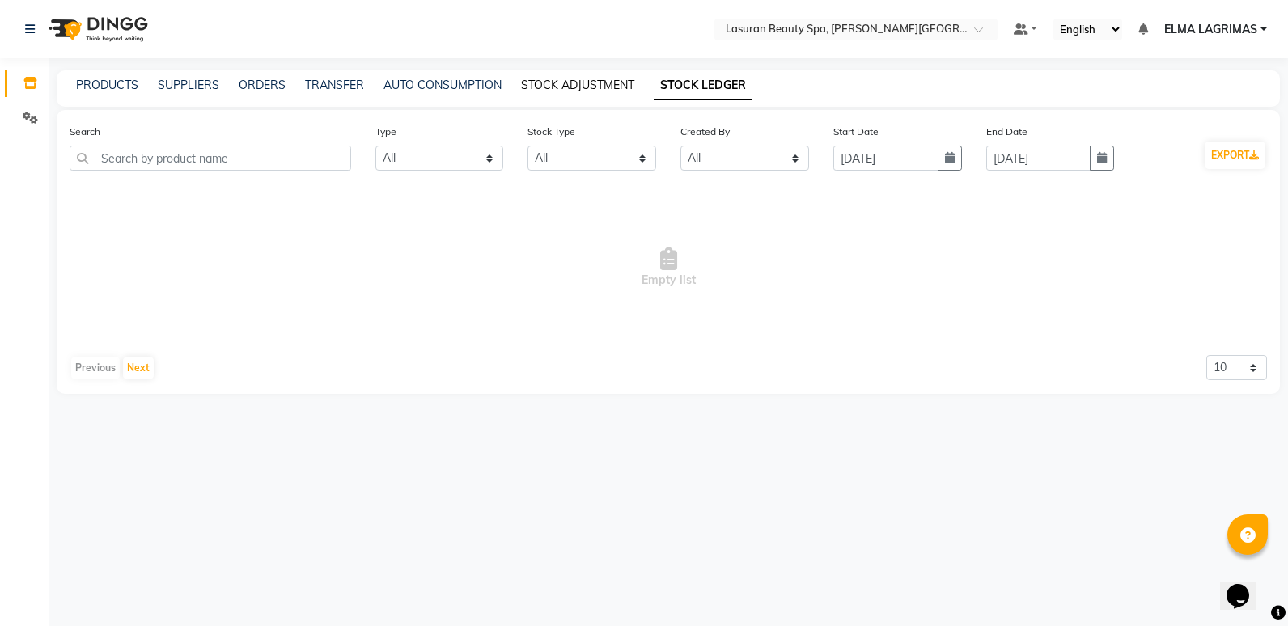
click at [580, 82] on link "STOCK ADJUSTMENT" at bounding box center [577, 85] width 113 height 15
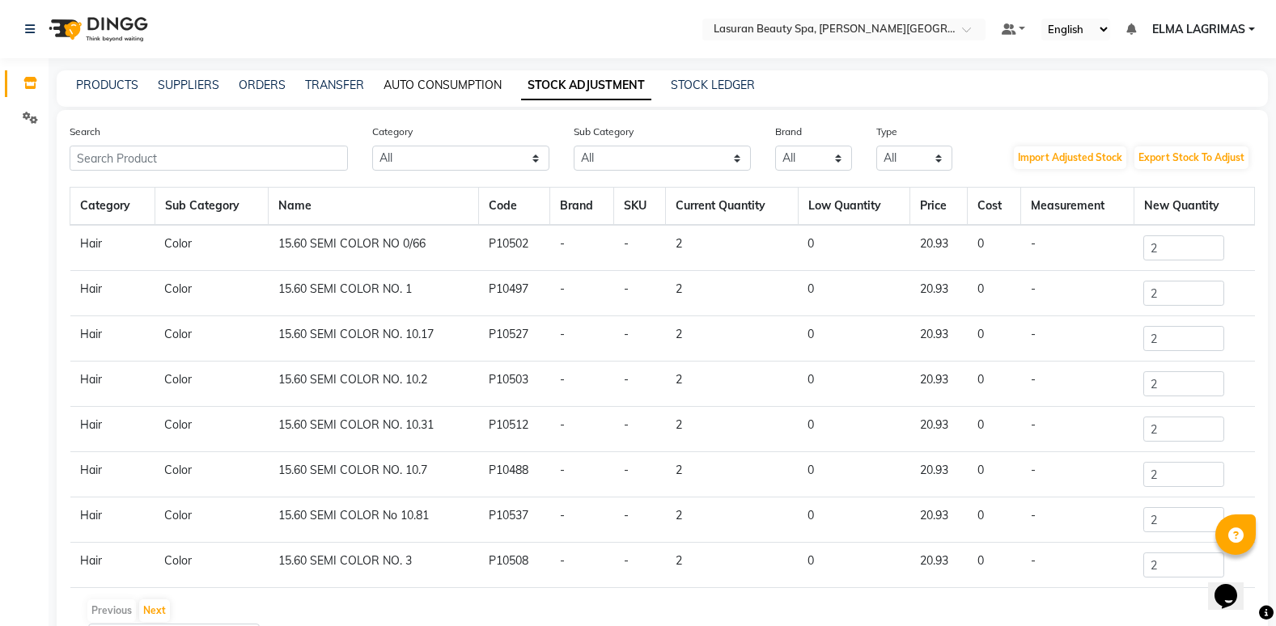
click at [411, 84] on link "AUTO CONSUMPTION" at bounding box center [443, 85] width 118 height 15
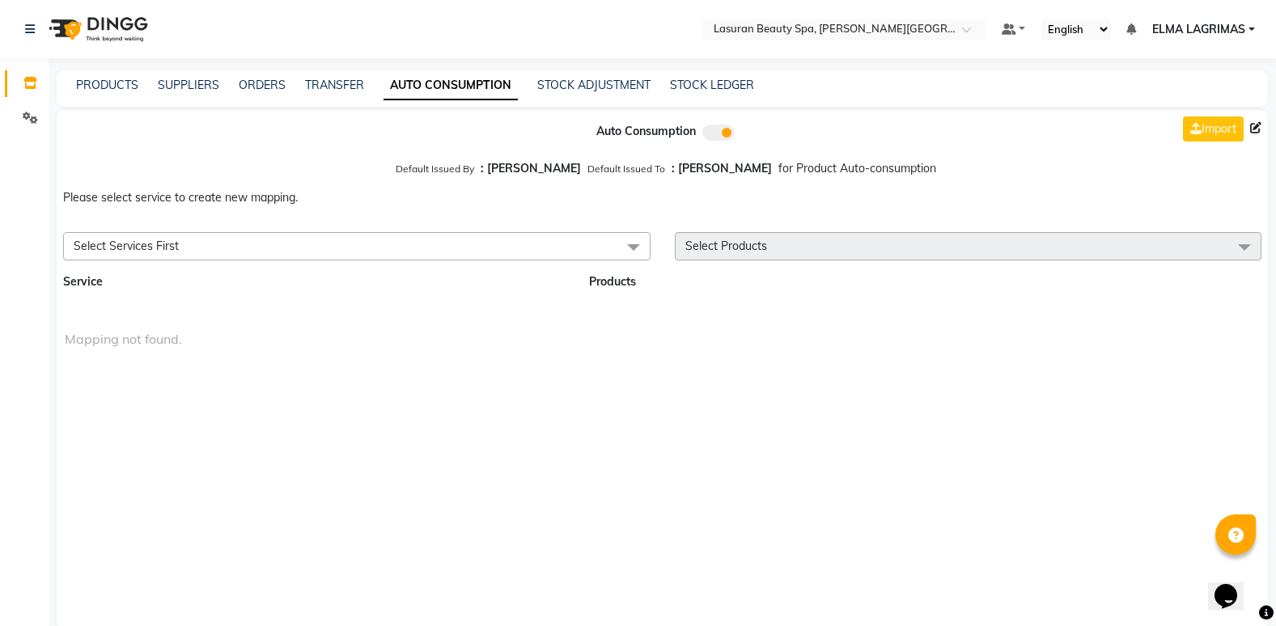
click at [1249, 251] on span at bounding box center [1244, 247] width 32 height 31
click at [1246, 243] on span at bounding box center [1244, 247] width 32 height 31
click at [637, 251] on span at bounding box center [633, 247] width 32 height 31
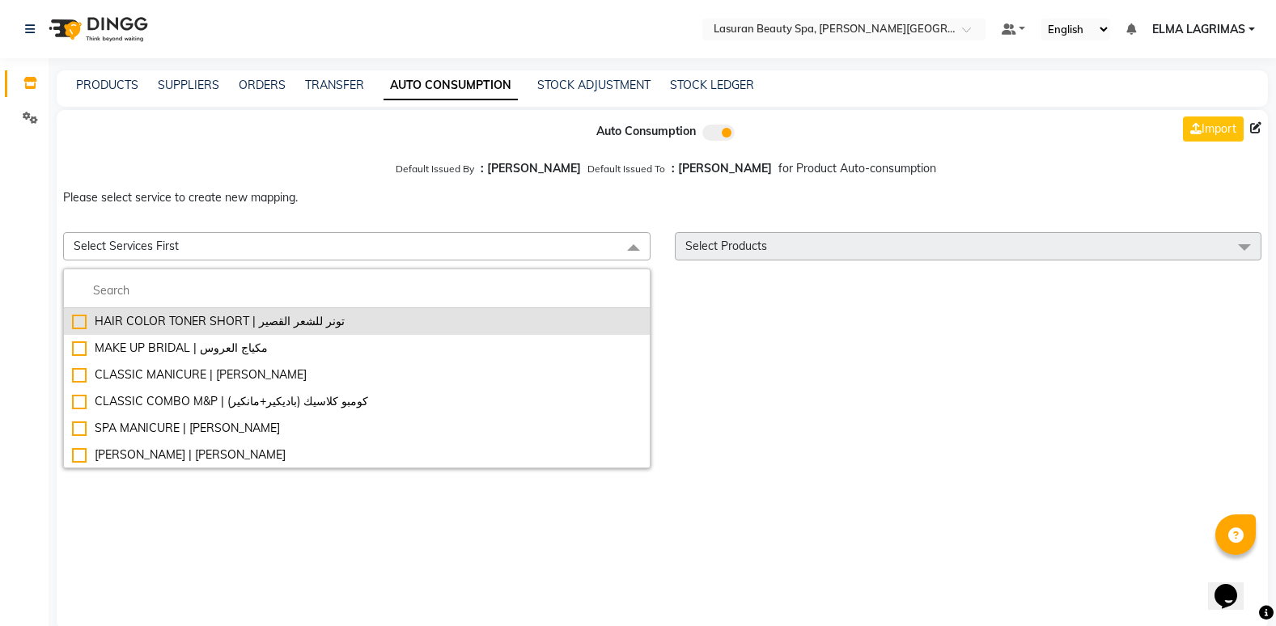
click at [189, 318] on div "HAIR COLOR TONER SHORT | تونر للشعر القصير" at bounding box center [357, 321] width 570 height 17
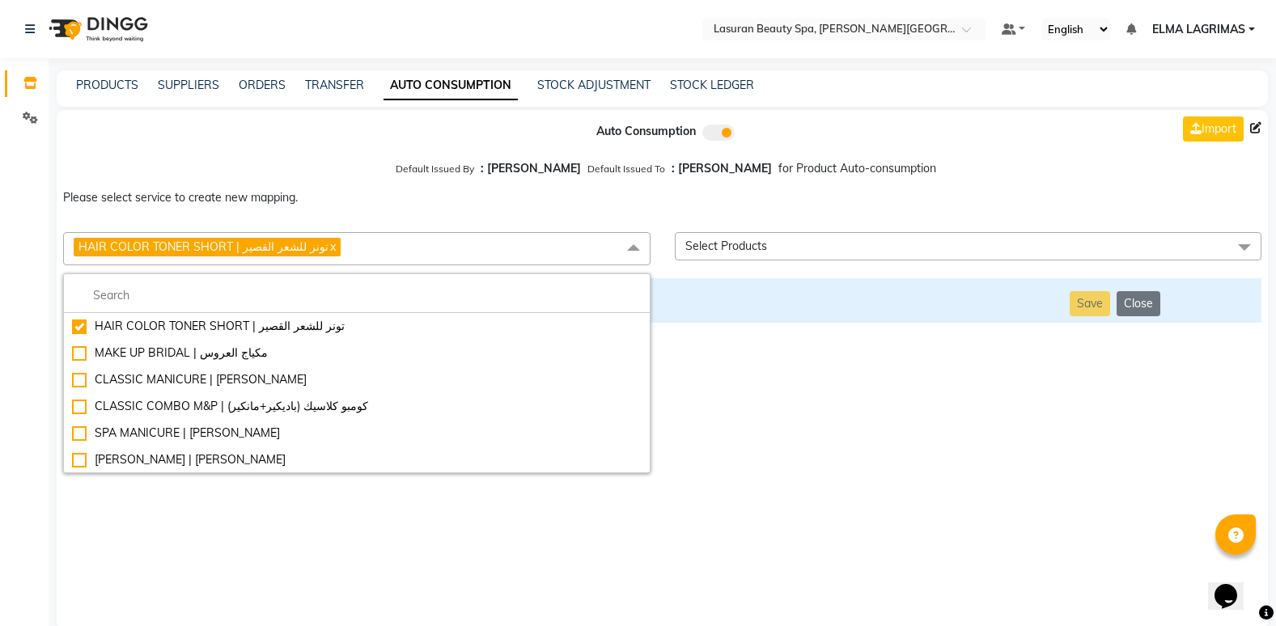
click at [1245, 248] on span at bounding box center [1244, 247] width 32 height 31
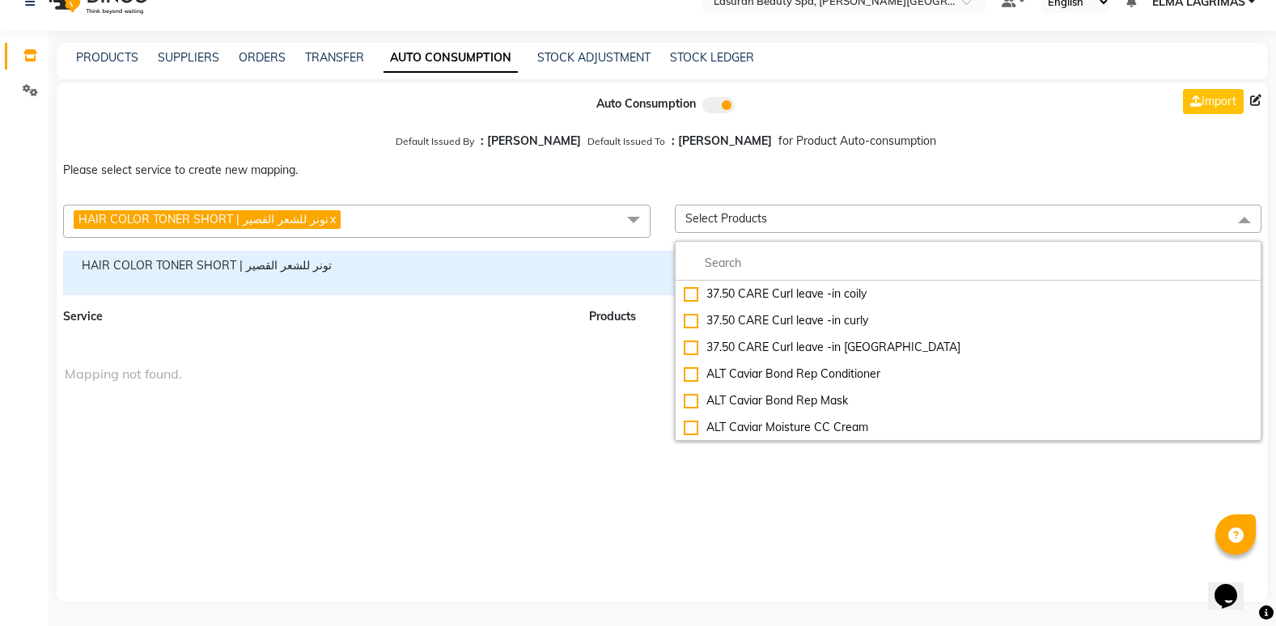
click at [1241, 223] on span at bounding box center [1244, 220] width 32 height 31
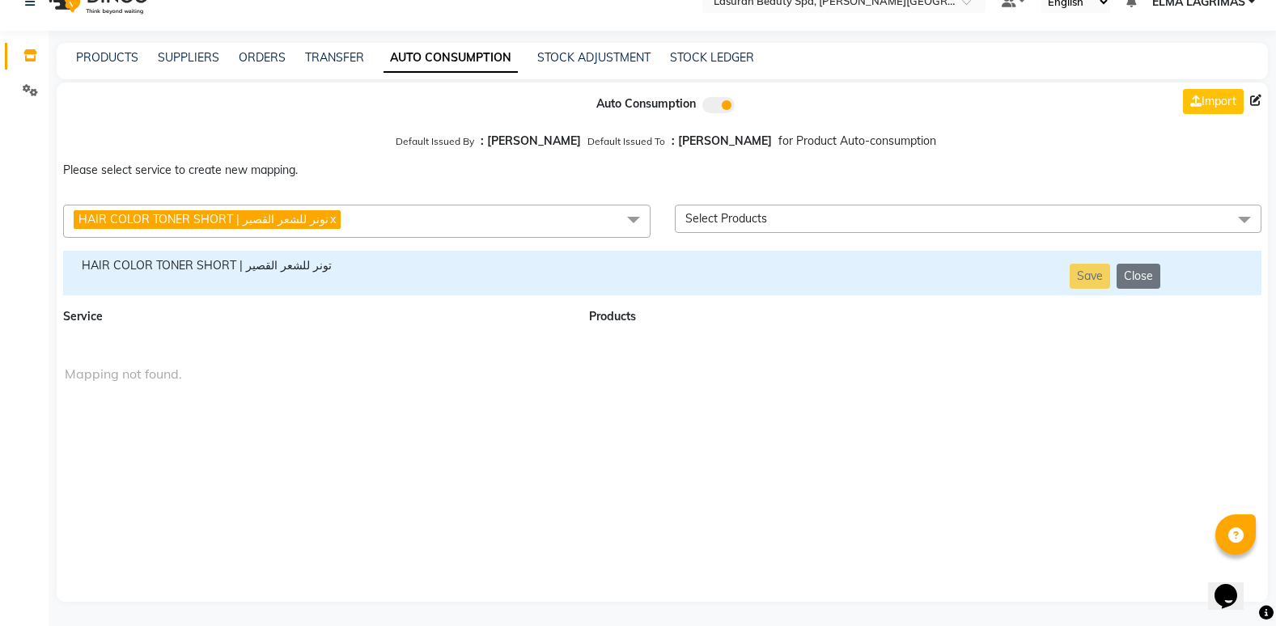
click at [632, 219] on span at bounding box center [633, 220] width 32 height 31
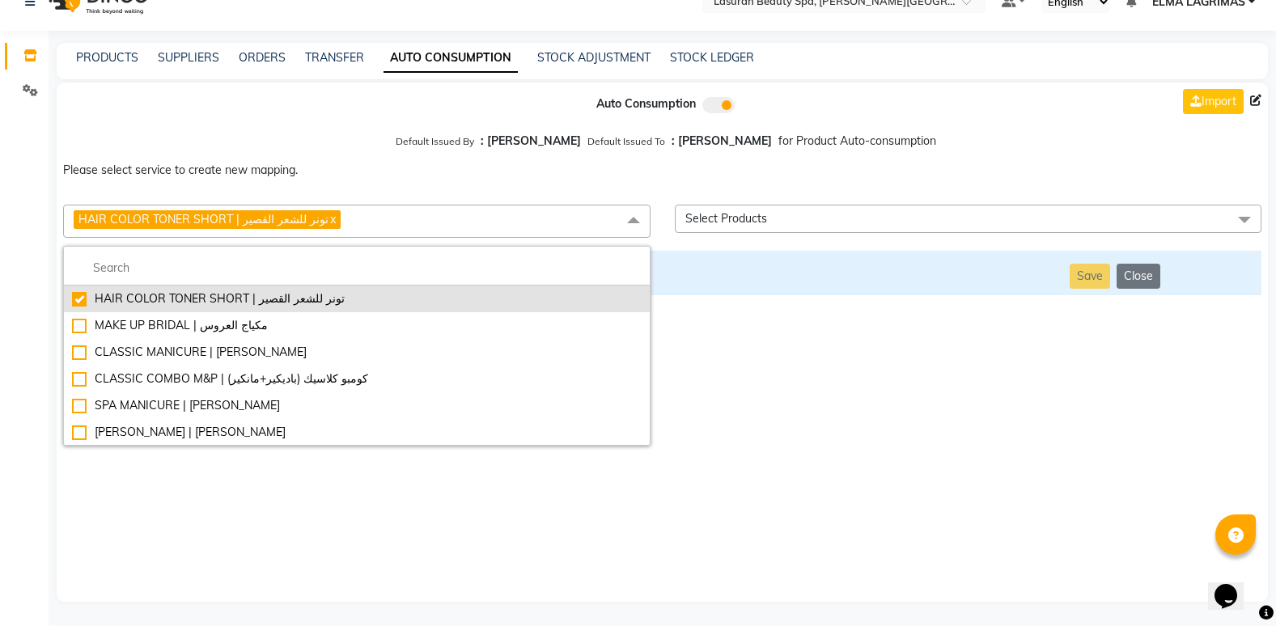
click at [78, 297] on div "HAIR COLOR TONER SHORT | تونر للشعر القصير" at bounding box center [357, 298] width 570 height 17
checkbox input "false"
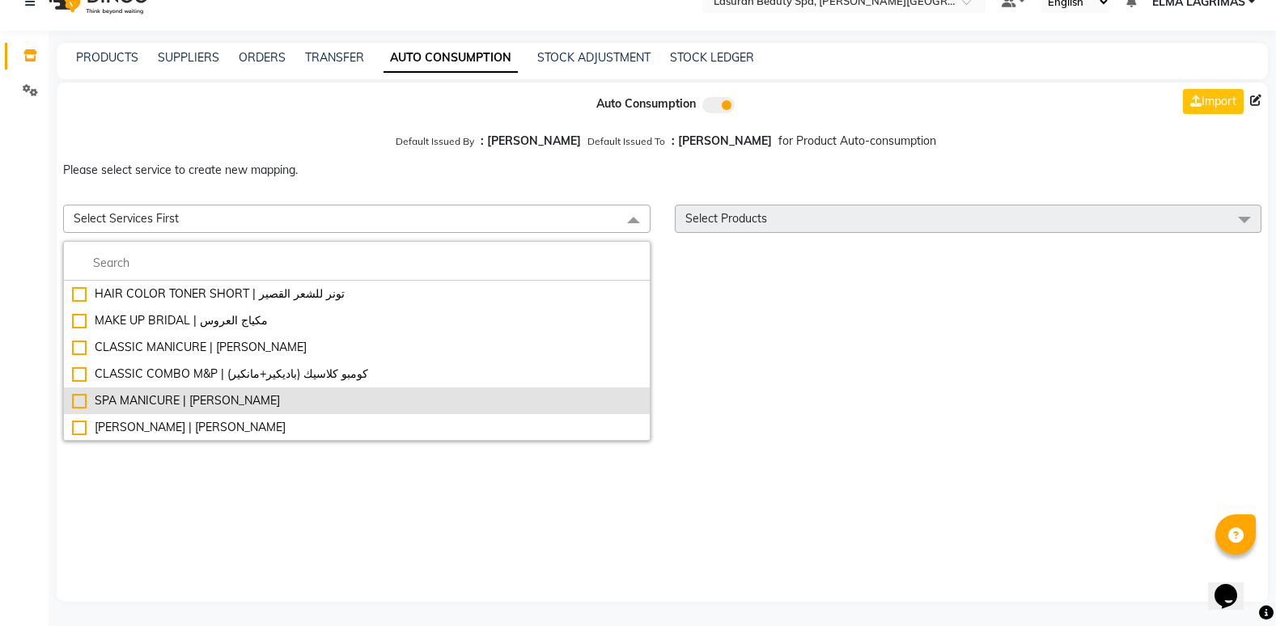
click at [82, 401] on div "SPA MANICURE | [PERSON_NAME]" at bounding box center [357, 400] width 570 height 17
checkbox input "true"
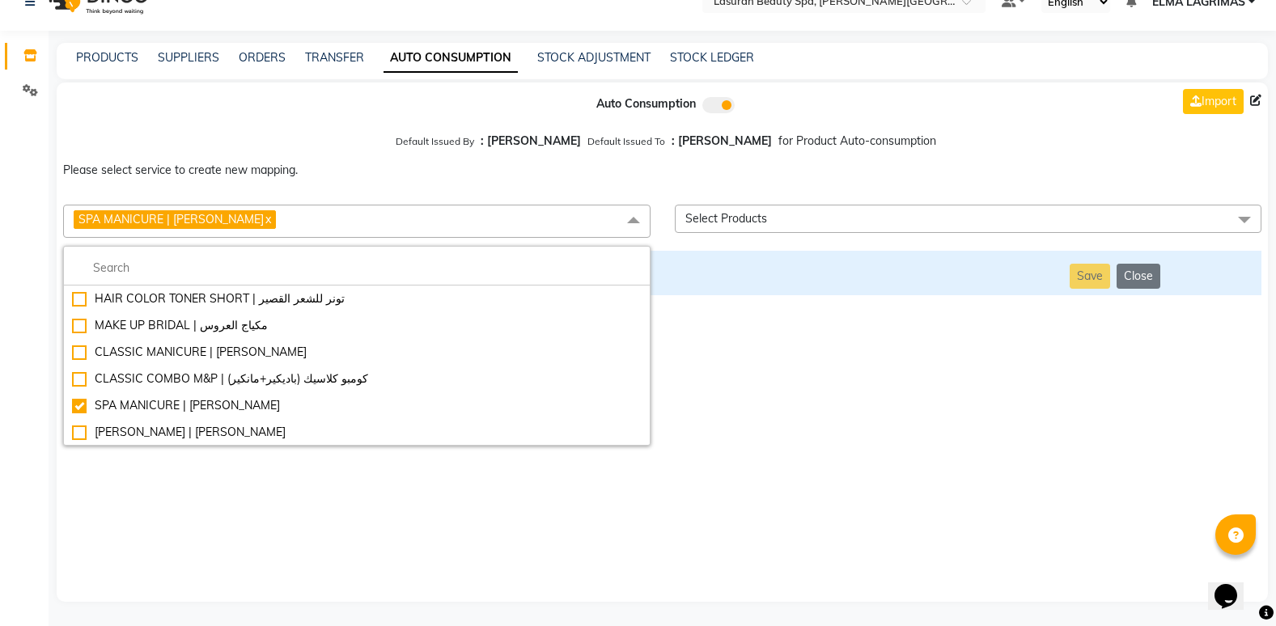
click at [1248, 217] on span at bounding box center [1244, 220] width 32 height 31
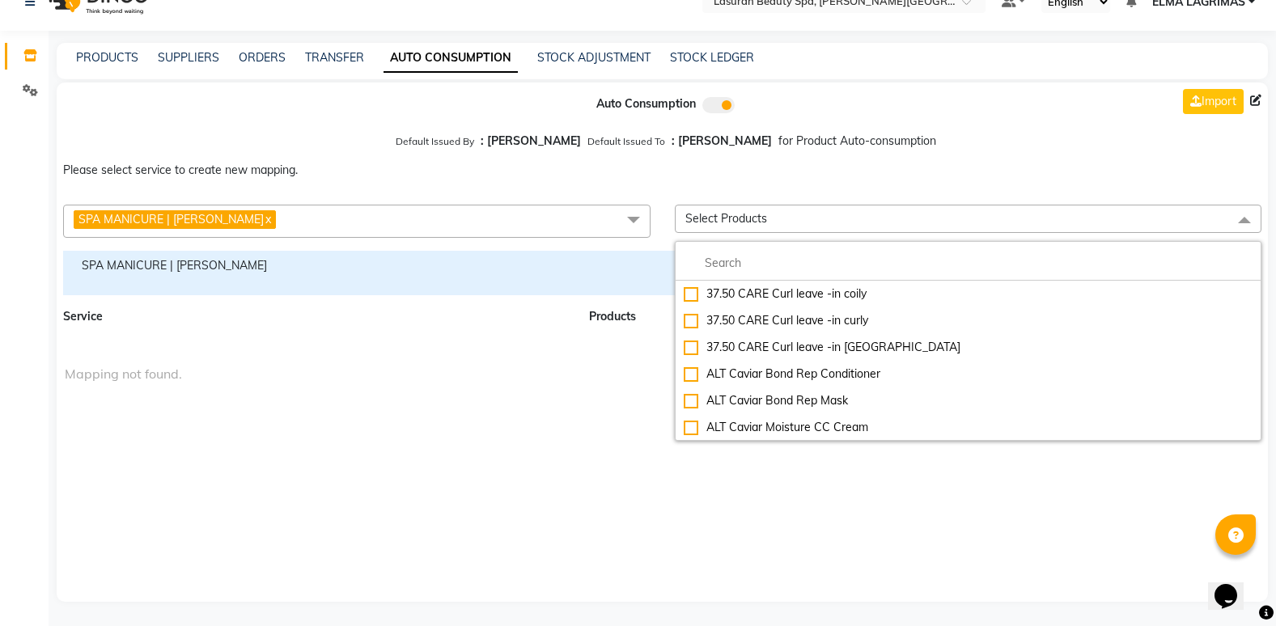
click at [824, 210] on span "Select Products" at bounding box center [968, 219] width 587 height 28
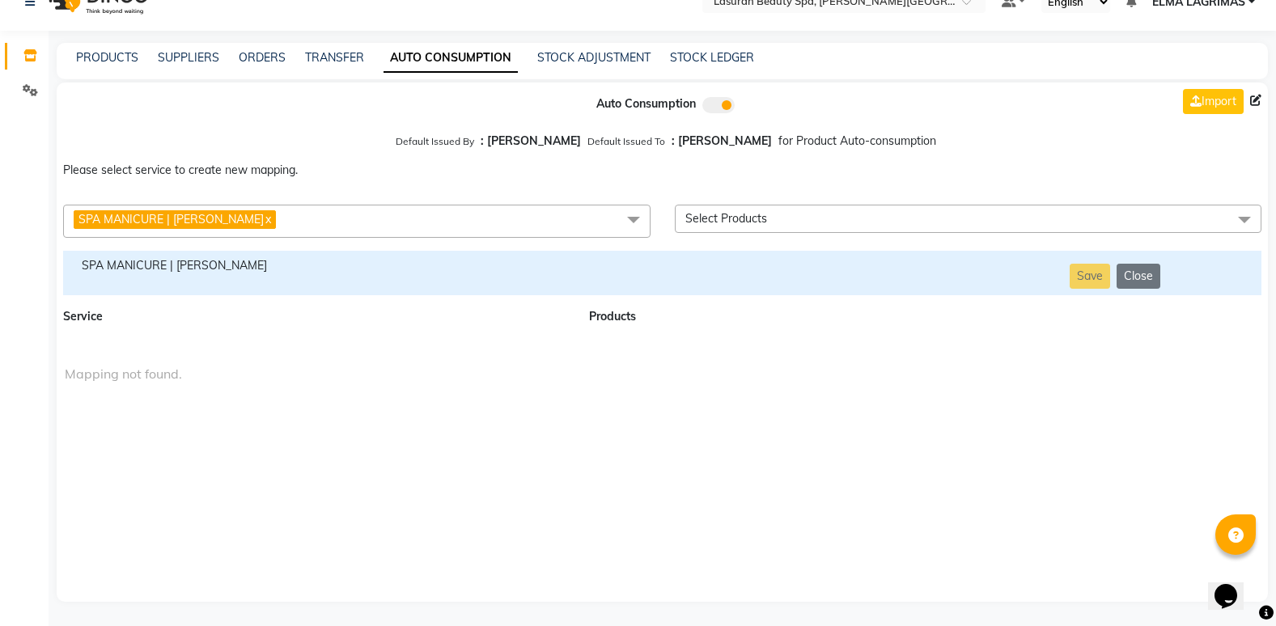
click at [836, 209] on span "Select Products" at bounding box center [968, 219] width 587 height 28
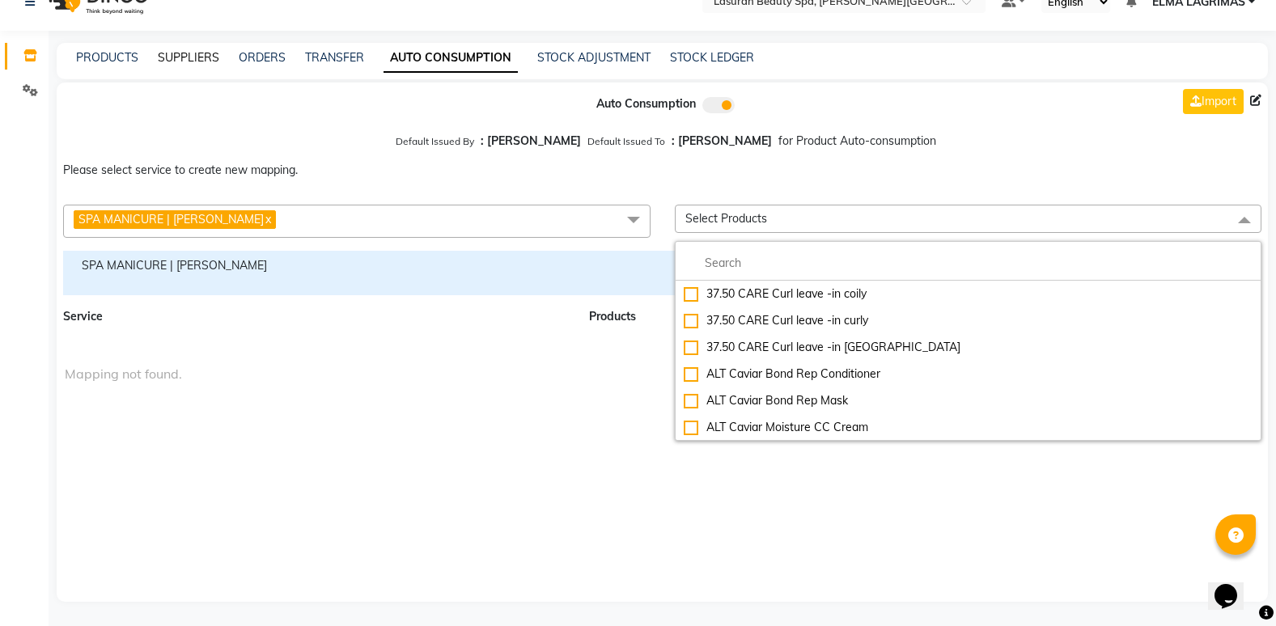
click at [179, 53] on link "SUPPLIERS" at bounding box center [188, 57] width 61 height 15
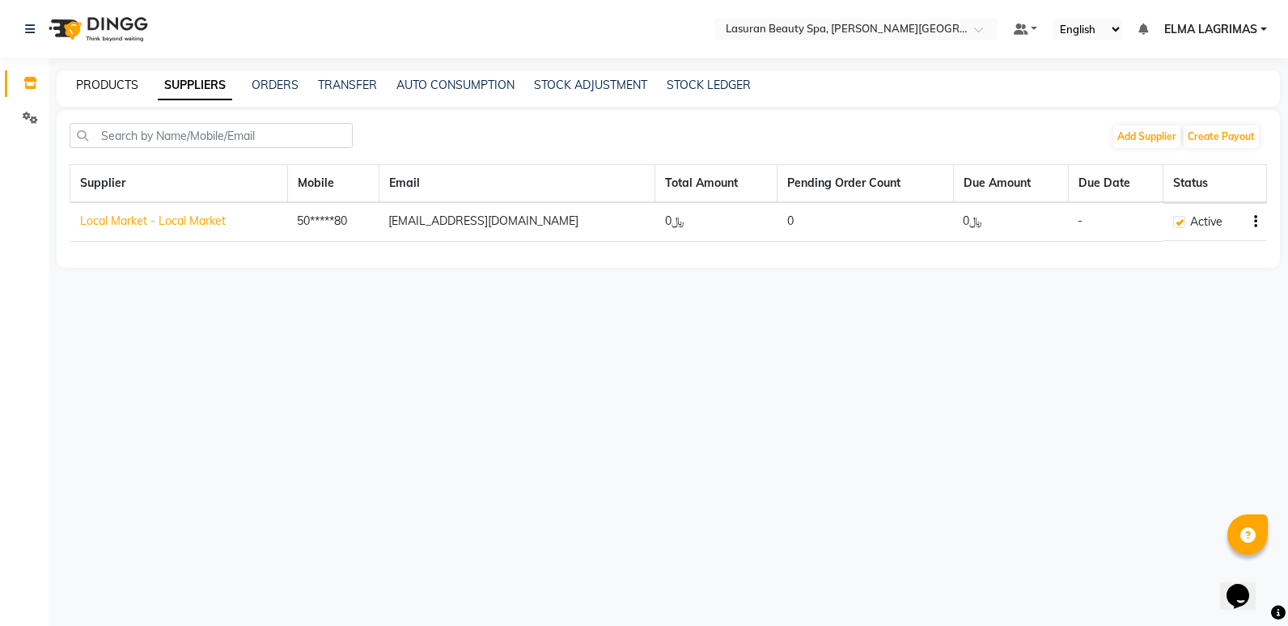
click at [107, 78] on link "PRODUCTS" at bounding box center [107, 85] width 62 height 15
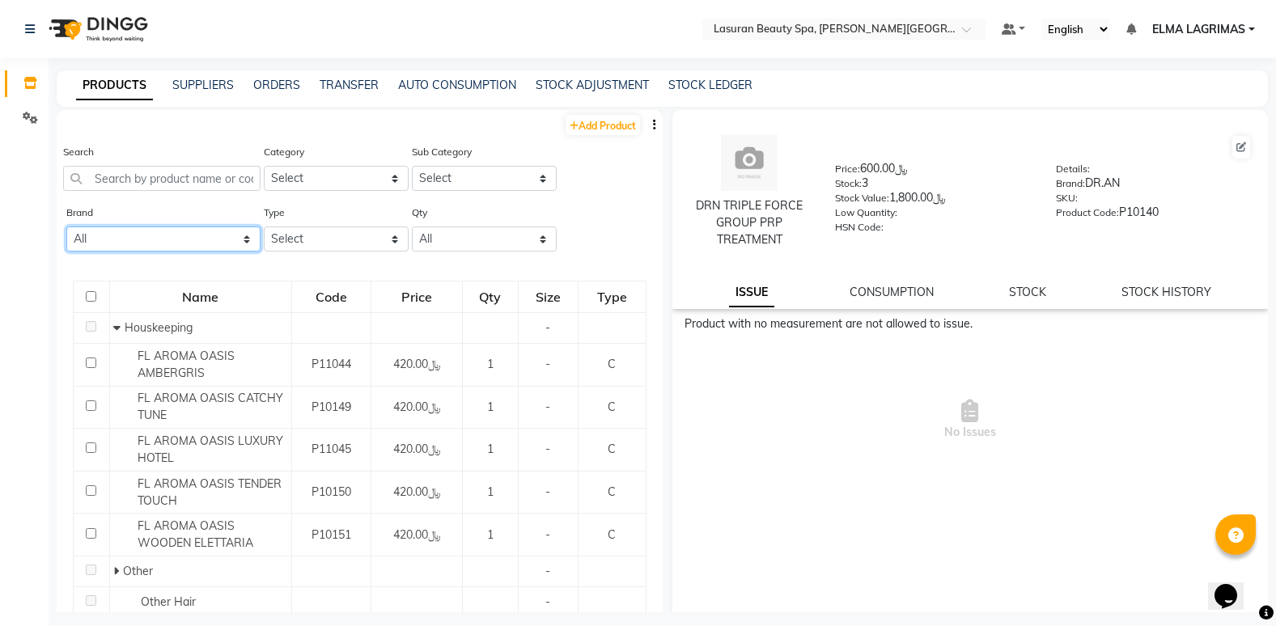
click at [243, 242] on select "All Alterna Biologique Research Bullfrog Dr.an [PERSON_NAME] Kinetics L'occitan…" at bounding box center [163, 239] width 194 height 25
select select "flora"
click at [66, 227] on select "All Alterna Biologique Research Bullfrog Dr.an [PERSON_NAME] Kinetics L'occitan…" at bounding box center [163, 239] width 194 height 25
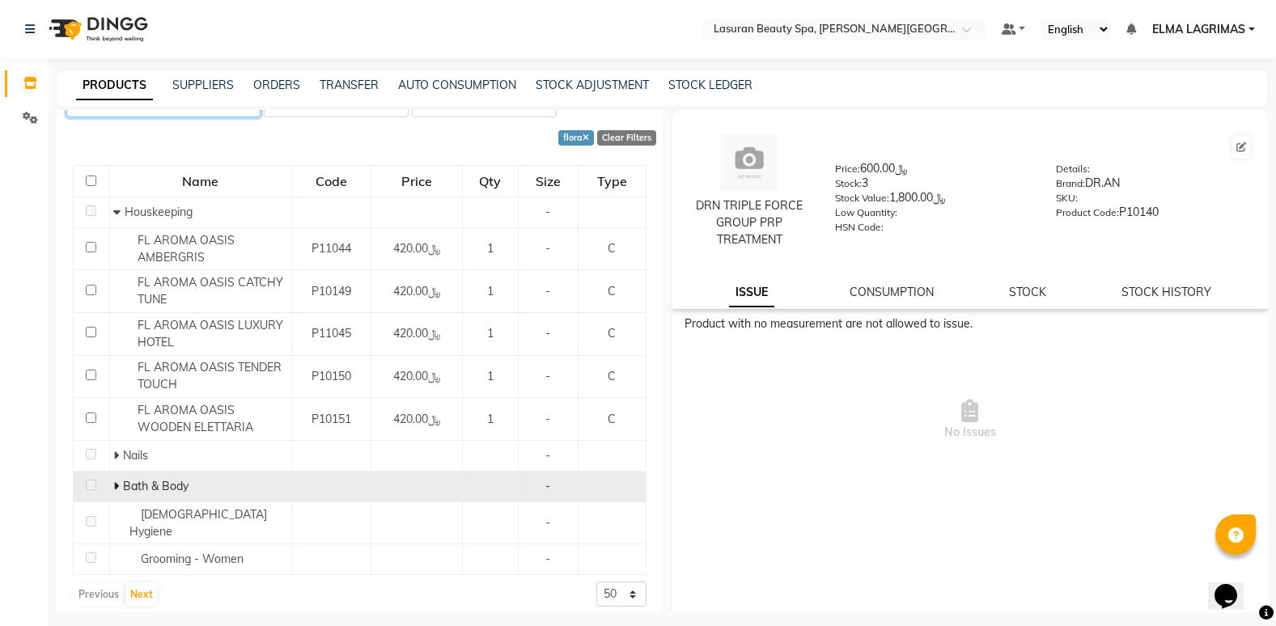
scroll to position [11, 0]
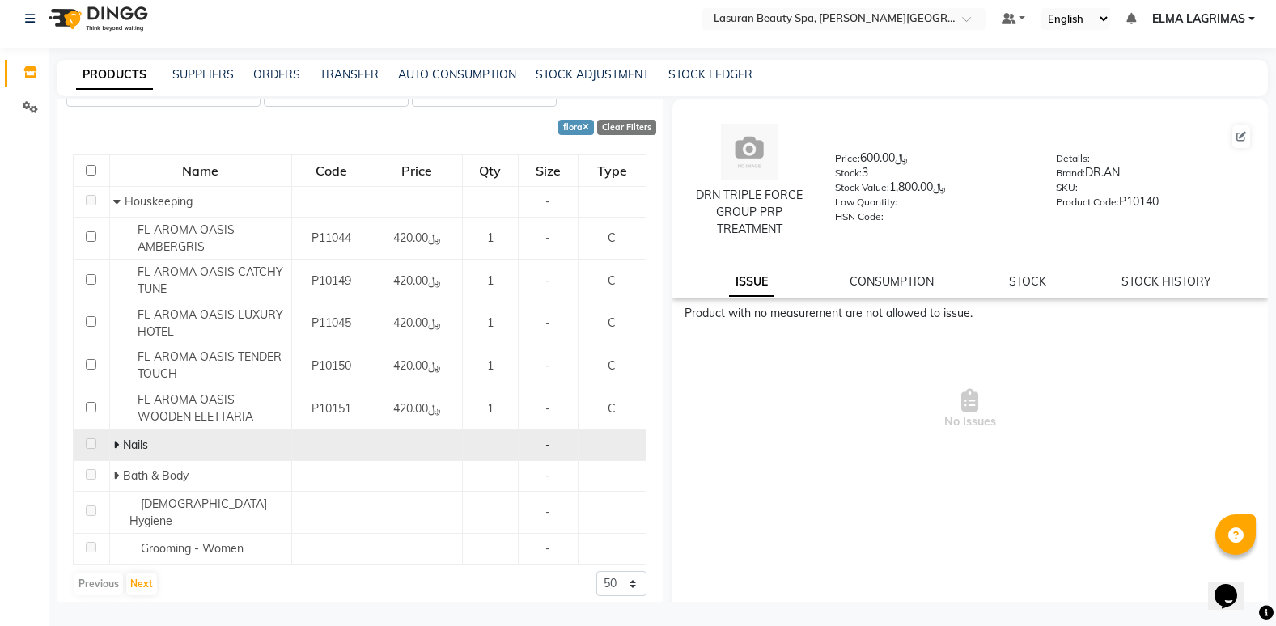
click at [210, 441] on div "Nails" at bounding box center [199, 445] width 173 height 17
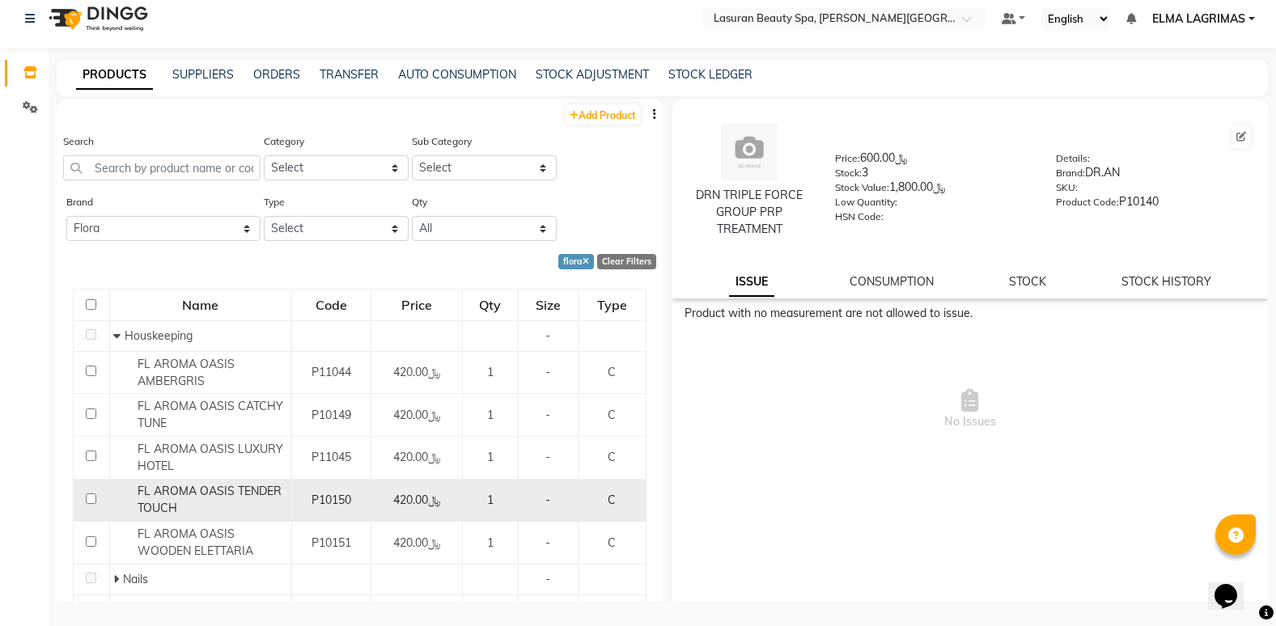
scroll to position [0, 0]
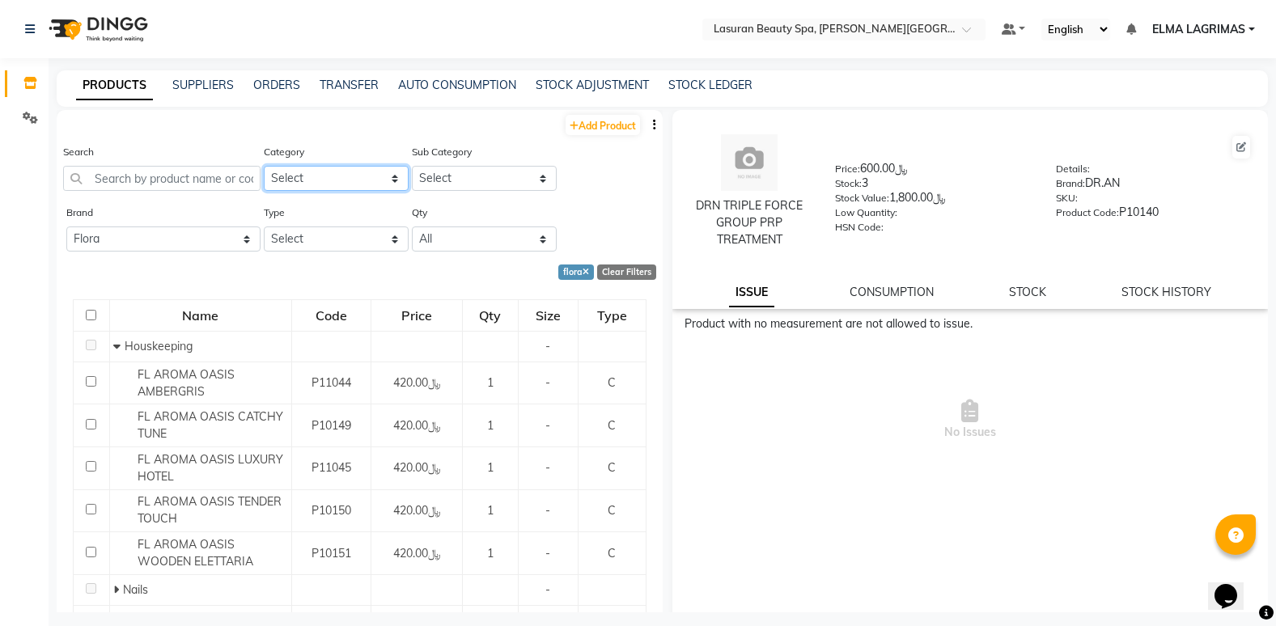
click at [391, 180] on select "Select Hair Skin Makeup Personal Care Massage Appliances Other GIFT" at bounding box center [336, 178] width 145 height 25
select select "1159102200"
click at [264, 166] on select "Select Hair Skin Makeup Personal Care Massage Appliances Other GIFT" at bounding box center [336, 178] width 145 height 25
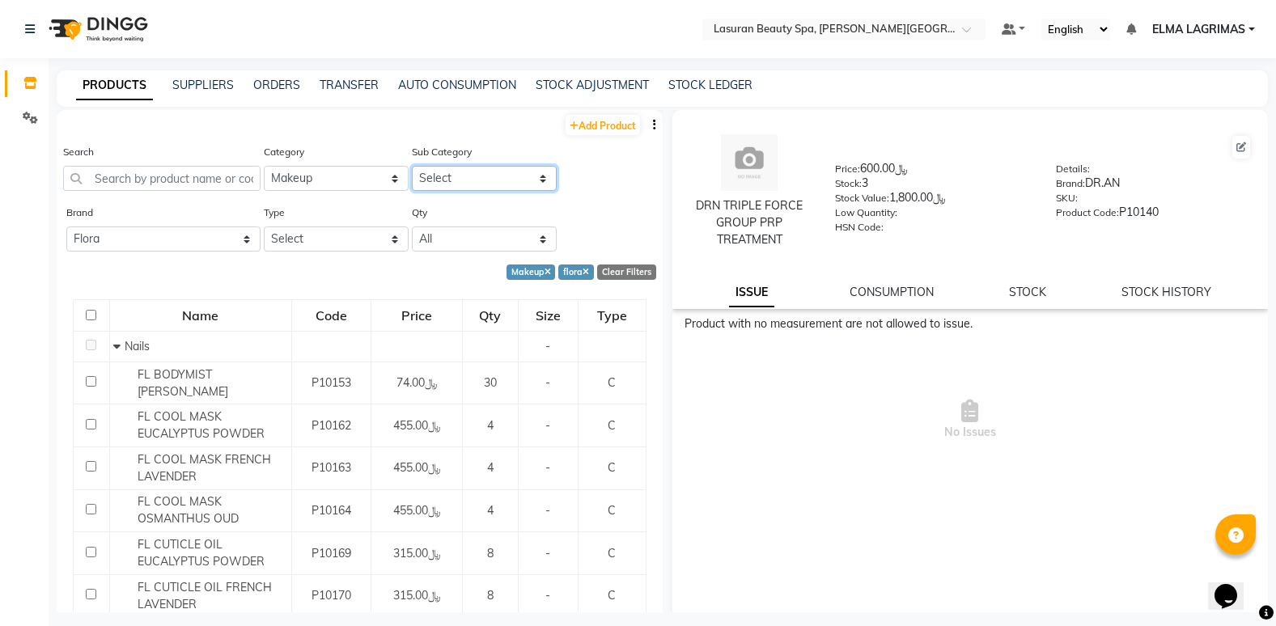
click at [546, 177] on select "Select Lips Nails Eyes Face Tools Brushes Makeup Remover Makeup Kit Other Makeup" at bounding box center [484, 178] width 145 height 25
select select "1159102202"
click at [412, 166] on select "Select Lips Nails Eyes Face Tools Brushes Makeup Remover Makeup Kit Other Makeup" at bounding box center [484, 178] width 145 height 25
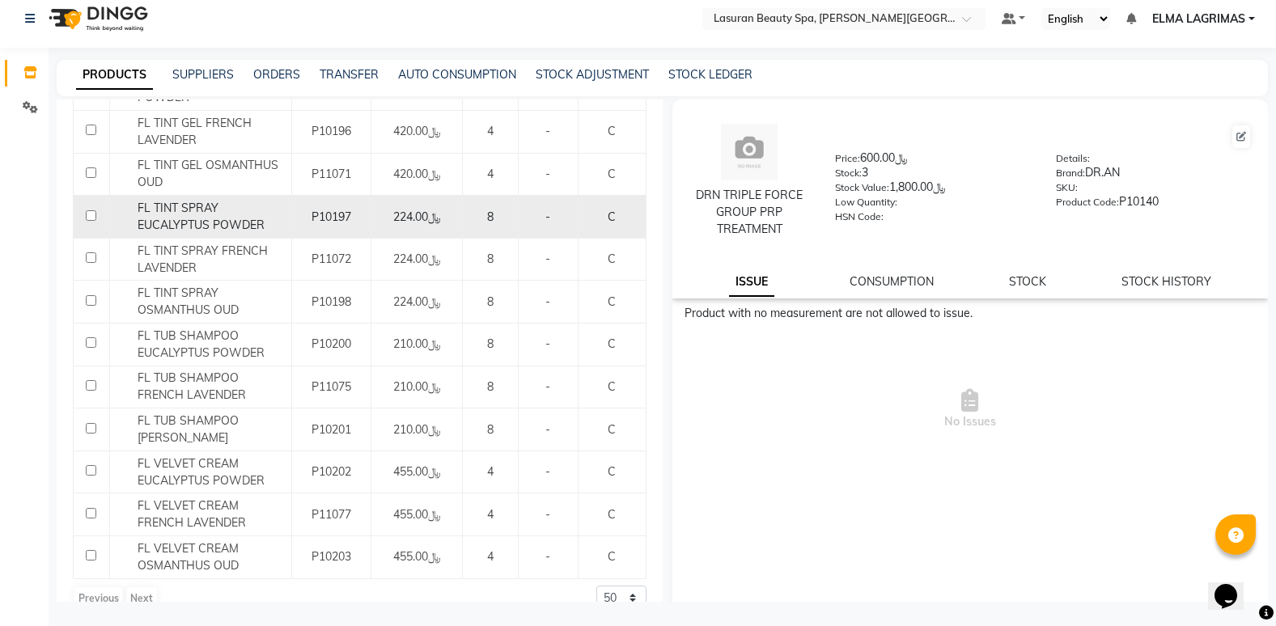
scroll to position [1276, 0]
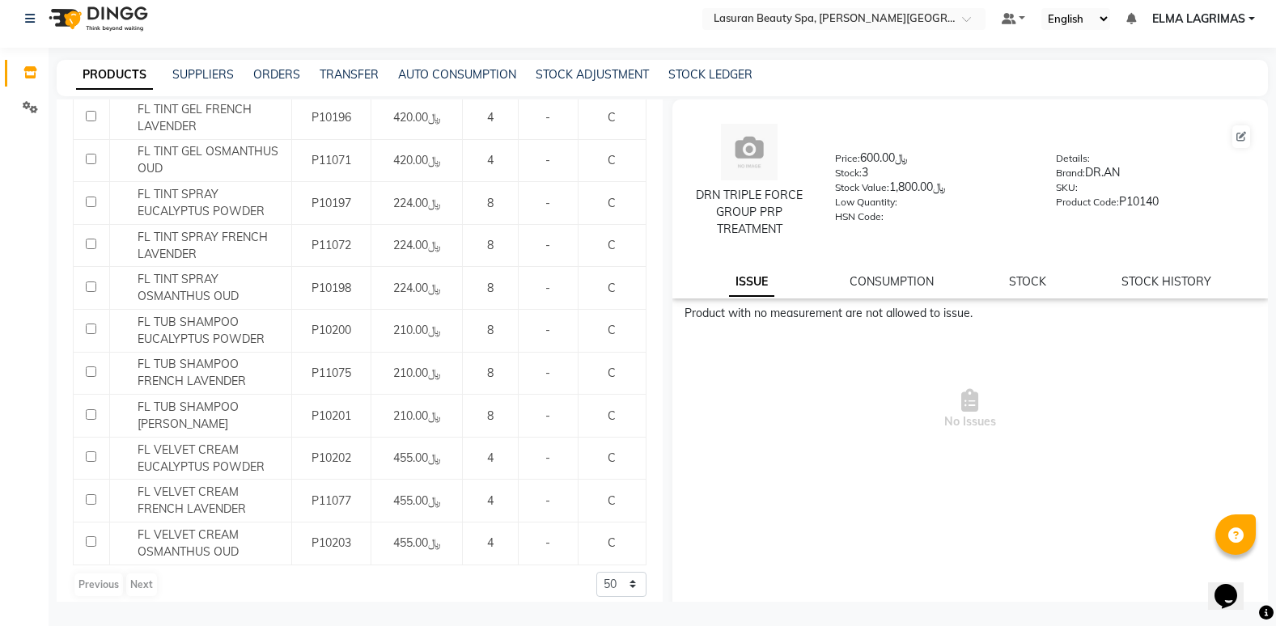
click at [146, 574] on div "Previous Next" at bounding box center [116, 585] width 86 height 26
